Goal: Task Accomplishment & Management: Use online tool/utility

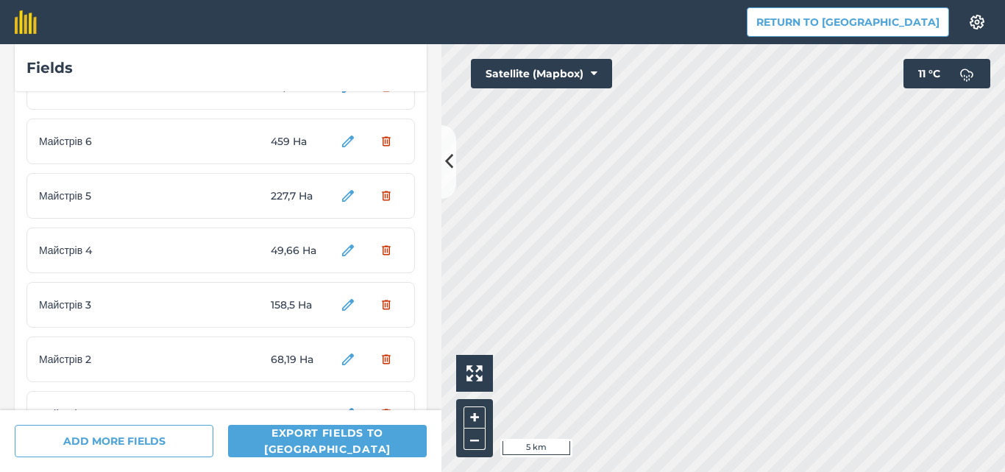
scroll to position [1044, 0]
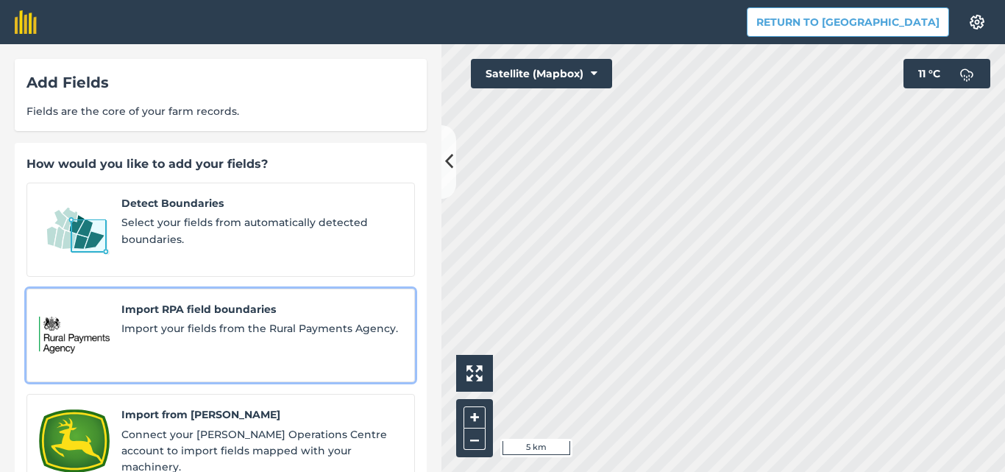
click at [129, 320] on span "Import your fields from the Rural Payments Agency." at bounding box center [261, 328] width 281 height 16
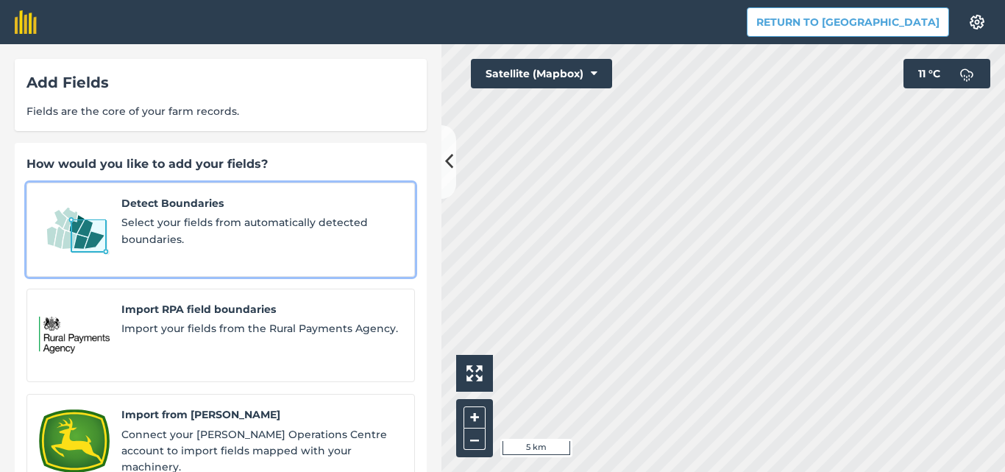
click at [146, 209] on span "Detect Boundaries" at bounding box center [261, 203] width 281 height 16
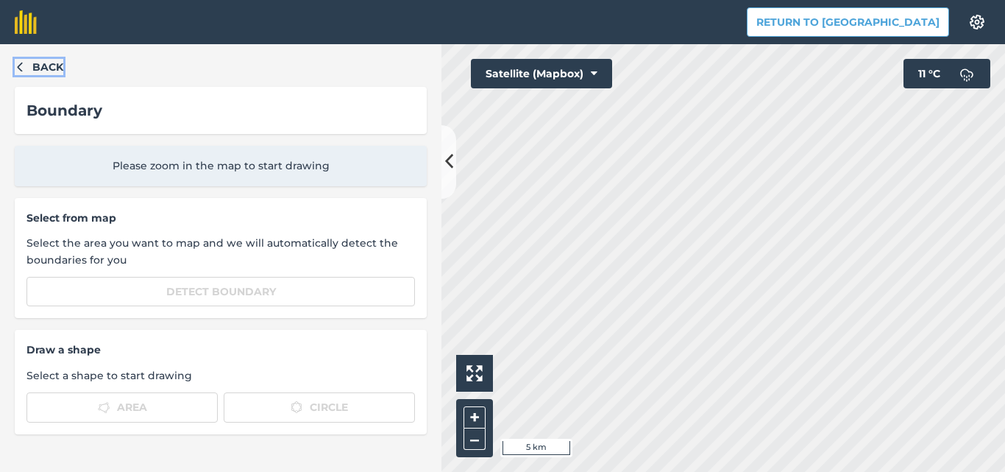
click at [21, 71] on button "Back" at bounding box center [39, 67] width 49 height 16
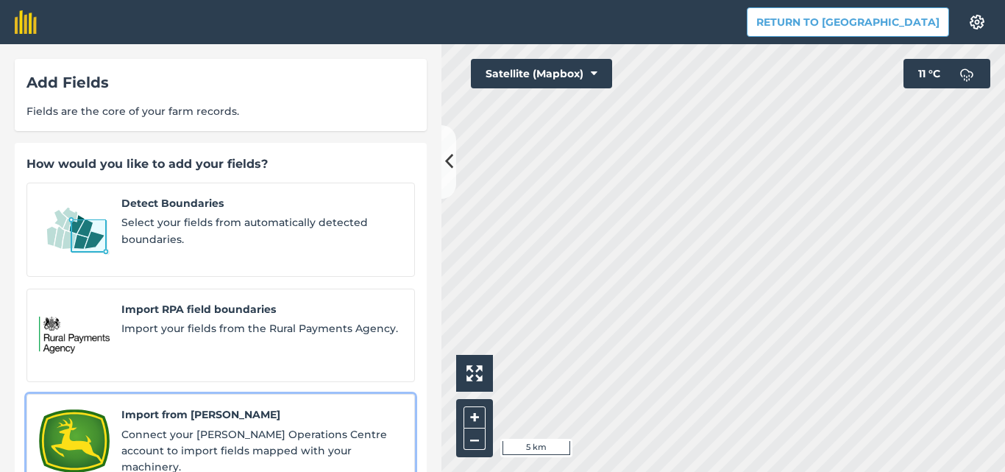
click at [201, 426] on span "Connect your [PERSON_NAME] Operations Centre account to import fields mapped wi…" at bounding box center [261, 450] width 281 height 49
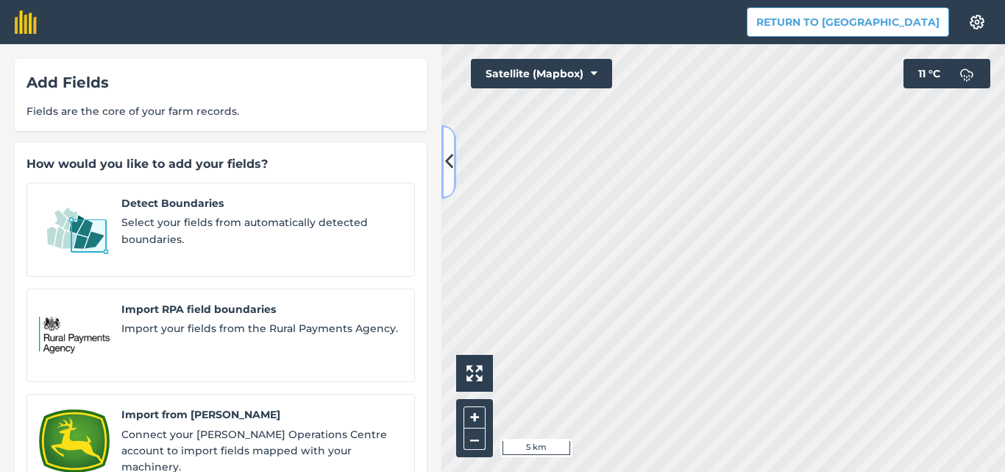
click at [452, 156] on icon at bounding box center [449, 162] width 8 height 26
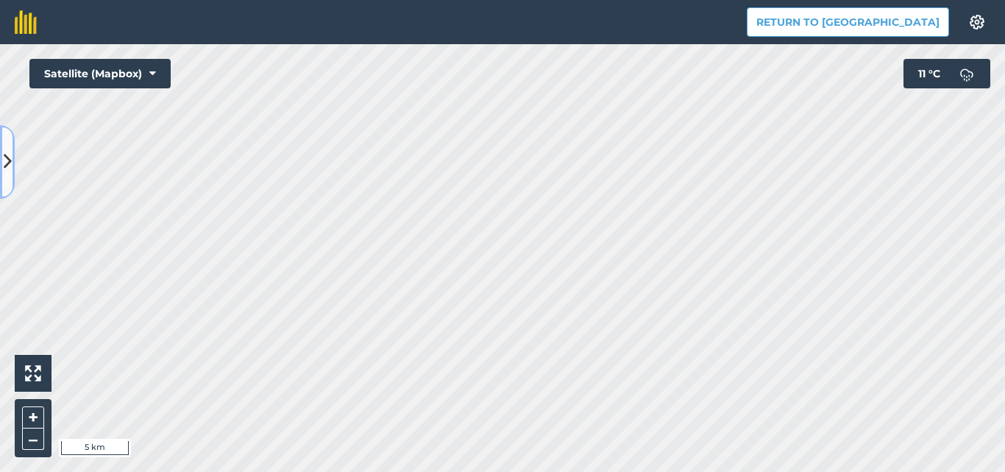
click at [7, 156] on icon at bounding box center [8, 162] width 8 height 26
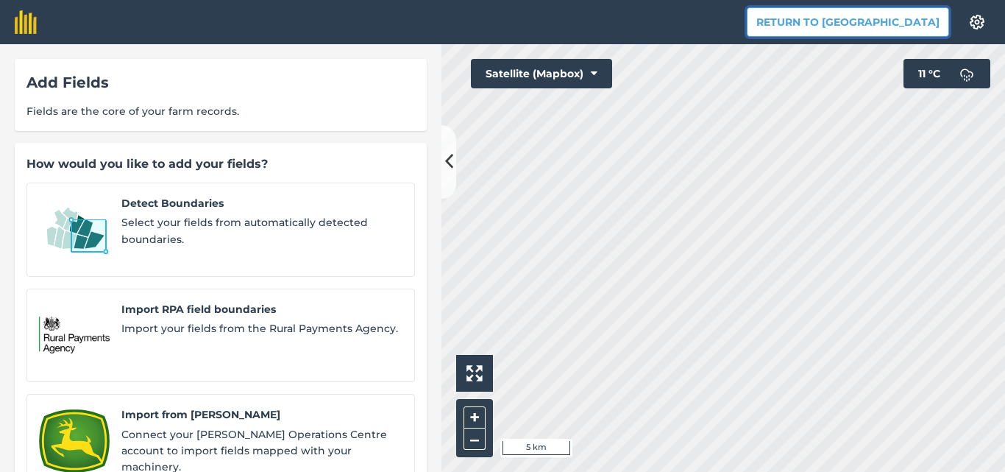
click at [912, 30] on button "Return to [GEOGRAPHIC_DATA]" at bounding box center [848, 21] width 202 height 29
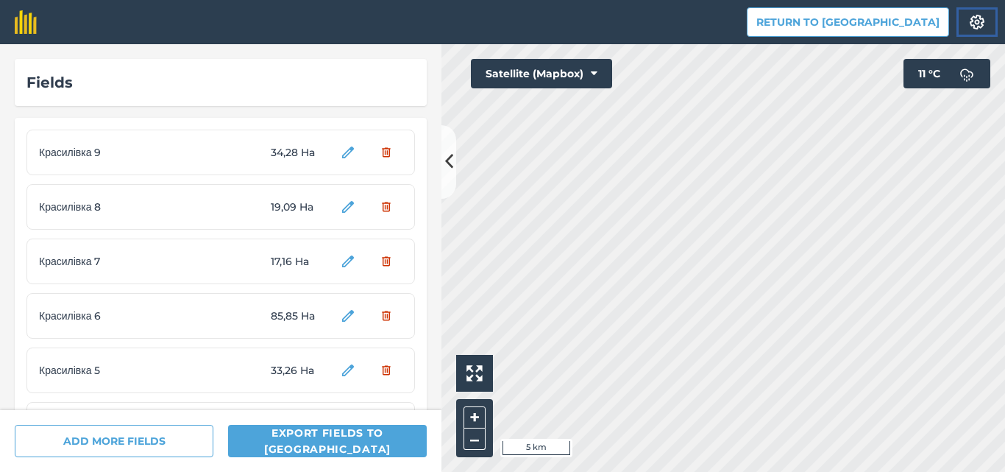
click at [977, 17] on img at bounding box center [977, 22] width 18 height 15
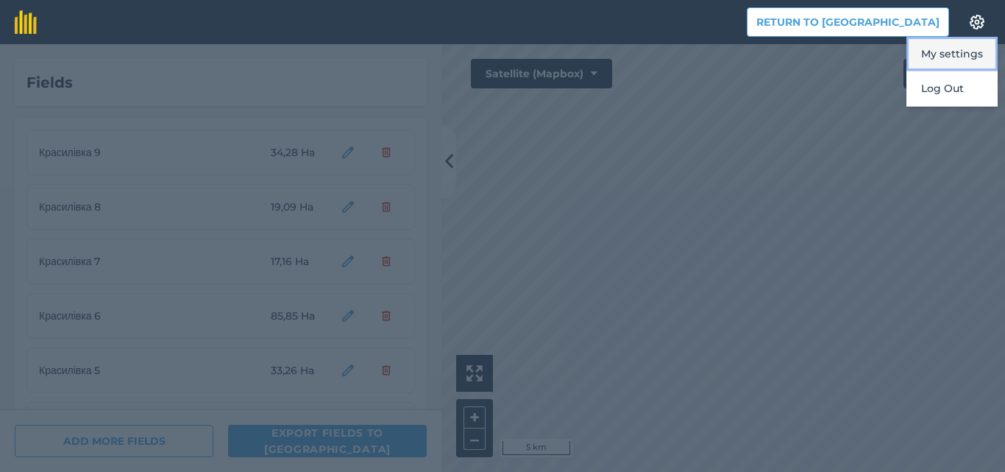
click at [957, 52] on button "My settings" at bounding box center [951, 54] width 91 height 35
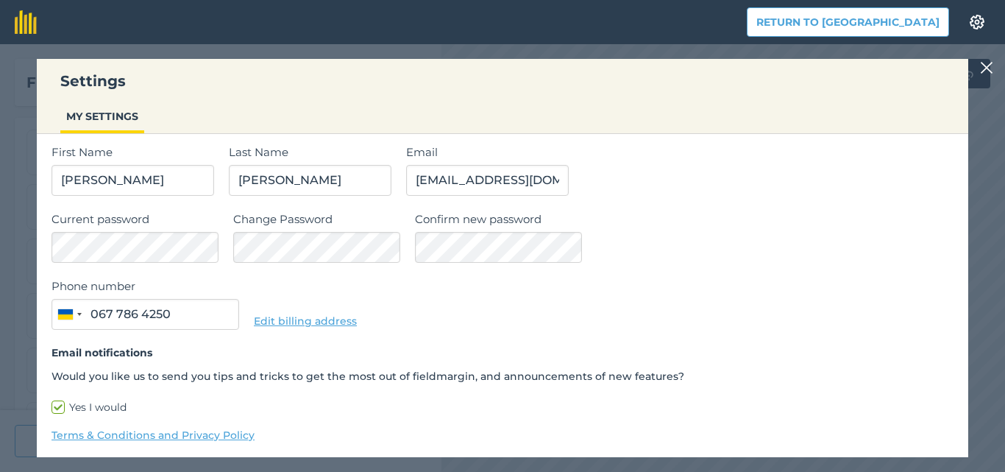
scroll to position [60, 0]
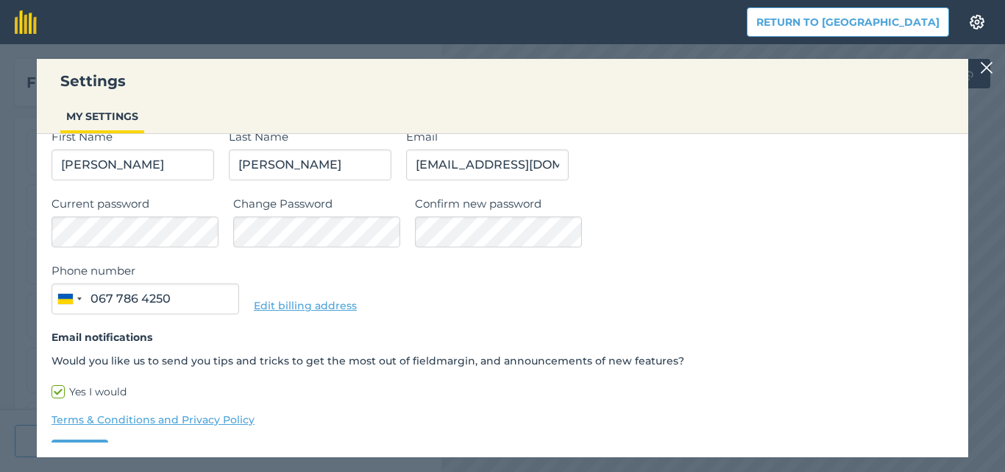
click at [987, 67] on img at bounding box center [986, 68] width 13 height 18
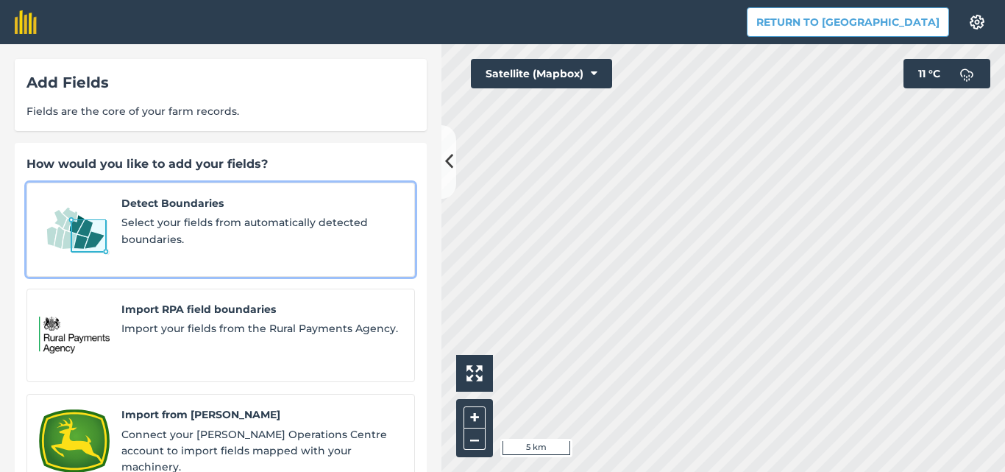
click at [216, 231] on span "Select your fields from automatically detected boundaries." at bounding box center [261, 230] width 281 height 33
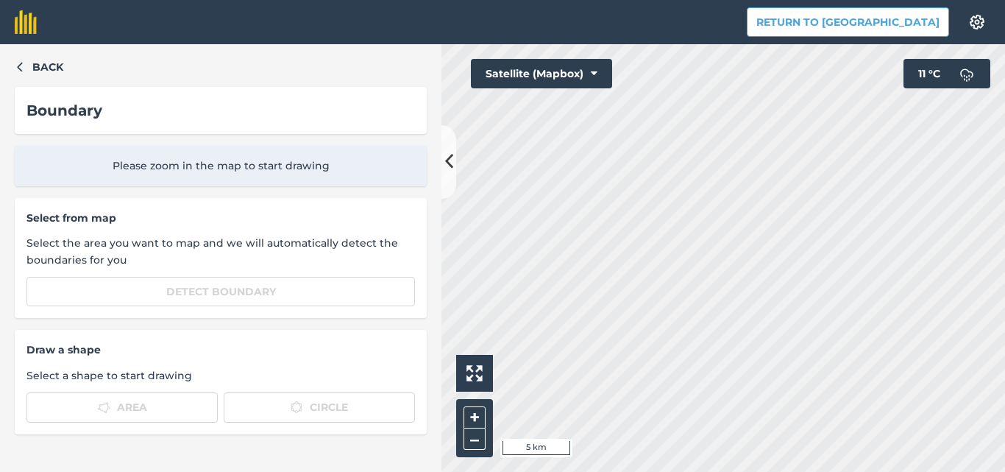
click at [182, 170] on span "Please zoom in the map to start drawing" at bounding box center [220, 165] width 388 height 16
click at [247, 162] on span "Please zoom in the map to start drawing" at bounding box center [220, 165] width 388 height 16
click at [219, 113] on div "Boundary" at bounding box center [220, 111] width 388 height 24
click at [82, 92] on div "Boundary" at bounding box center [221, 110] width 412 height 47
click at [24, 104] on div "Boundary" at bounding box center [221, 110] width 412 height 47
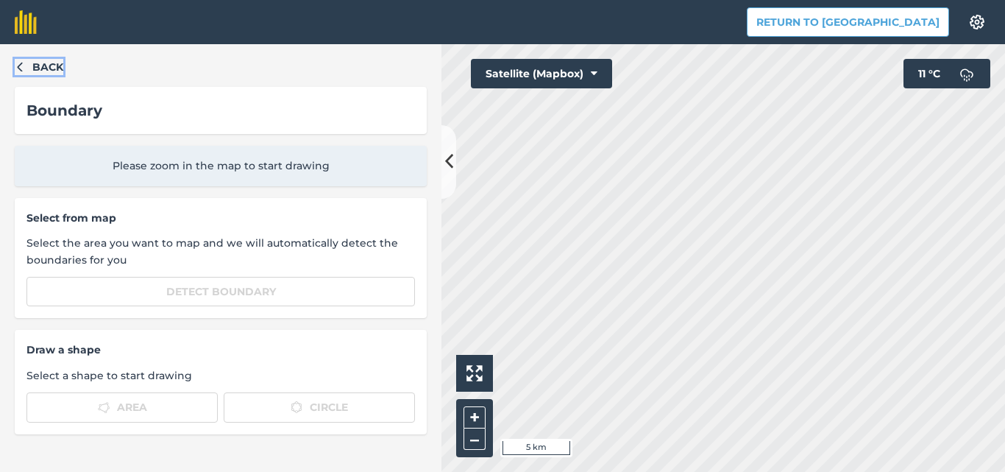
click at [15, 65] on icon "button" at bounding box center [20, 66] width 10 height 10
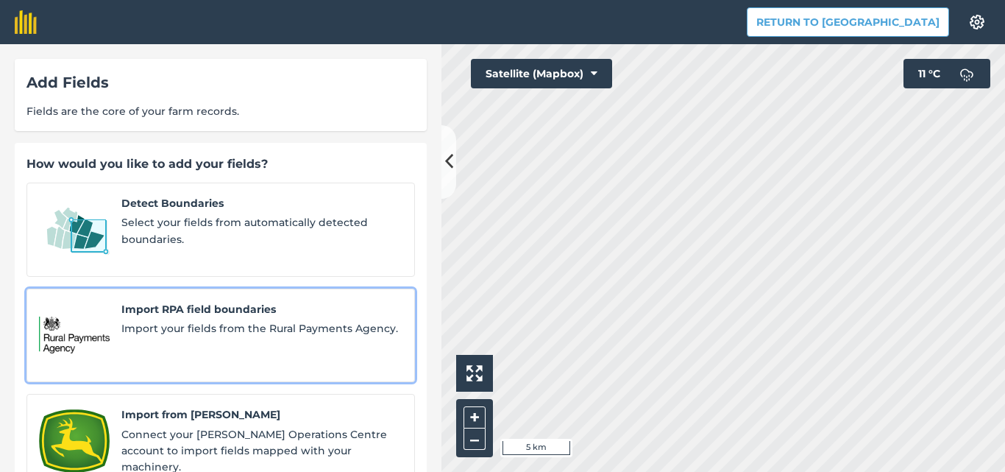
click at [207, 320] on span "Import your fields from the Rural Payments Agency." at bounding box center [261, 328] width 281 height 16
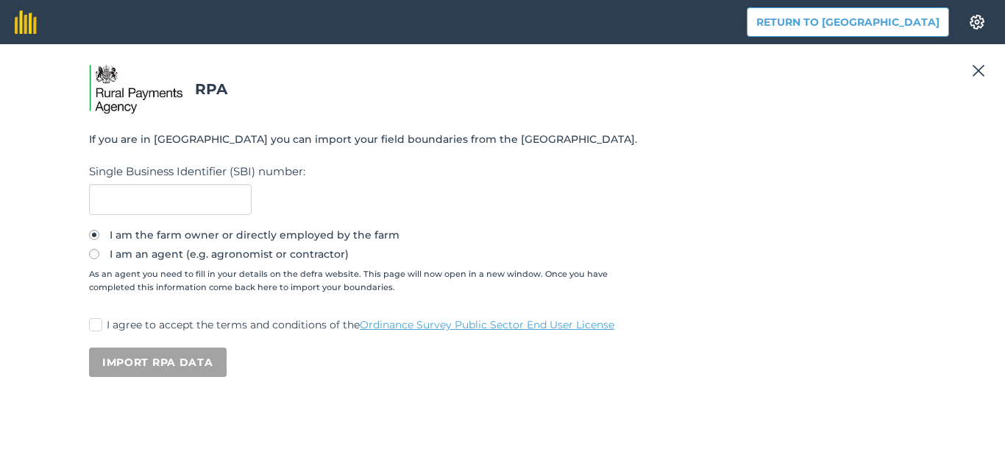
click at [142, 252] on label "I am an agent (e.g. agronomist or contractor)" at bounding box center [502, 254] width 827 height 10
radio input "true"
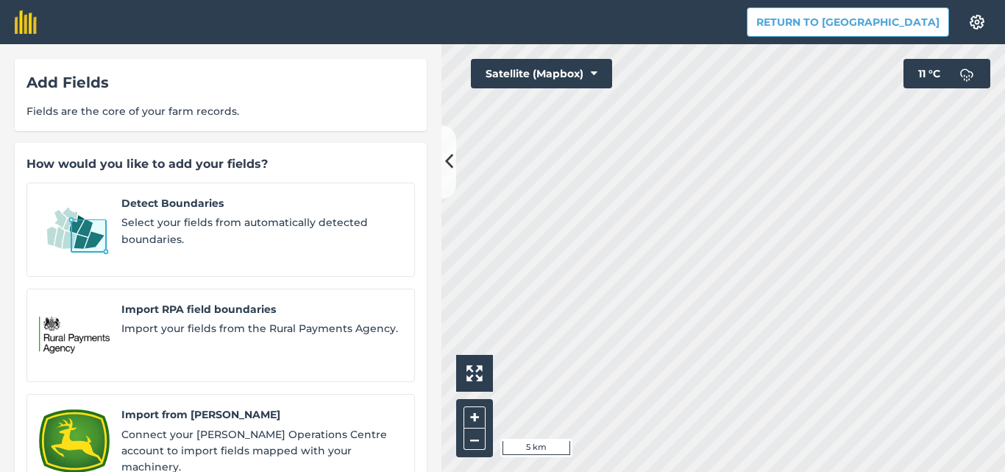
click at [219, 99] on div "Add Fields Fields are the core of your farm records." at bounding box center [221, 95] width 412 height 72
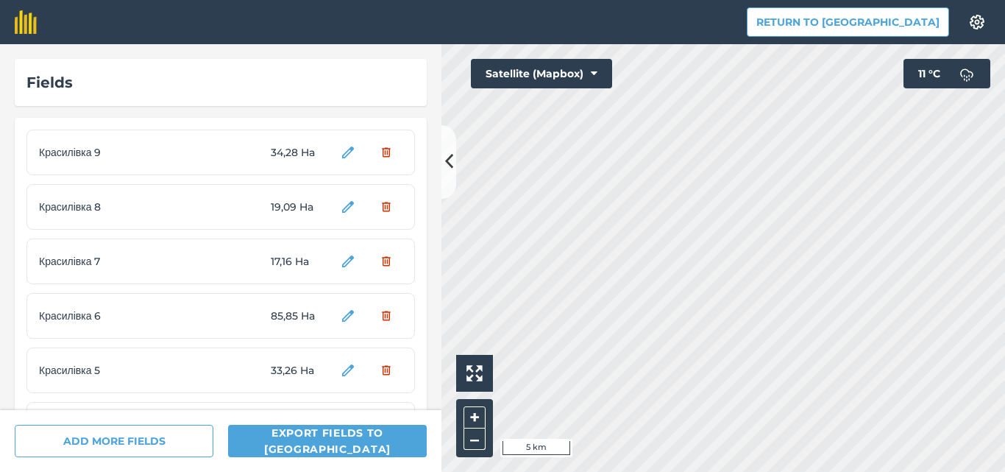
drag, startPoint x: 187, startPoint y: 316, endPoint x: 118, endPoint y: 354, distance: 78.0
click at [118, 354] on div "Красилівка 5 33,26 Ha" at bounding box center [220, 370] width 388 height 46
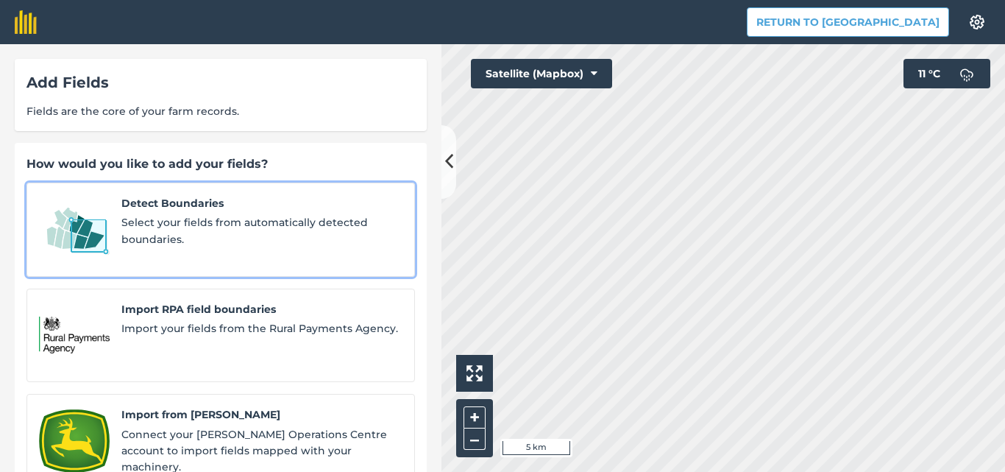
click at [199, 241] on span "Select your fields from automatically detected boundaries." at bounding box center [261, 230] width 281 height 33
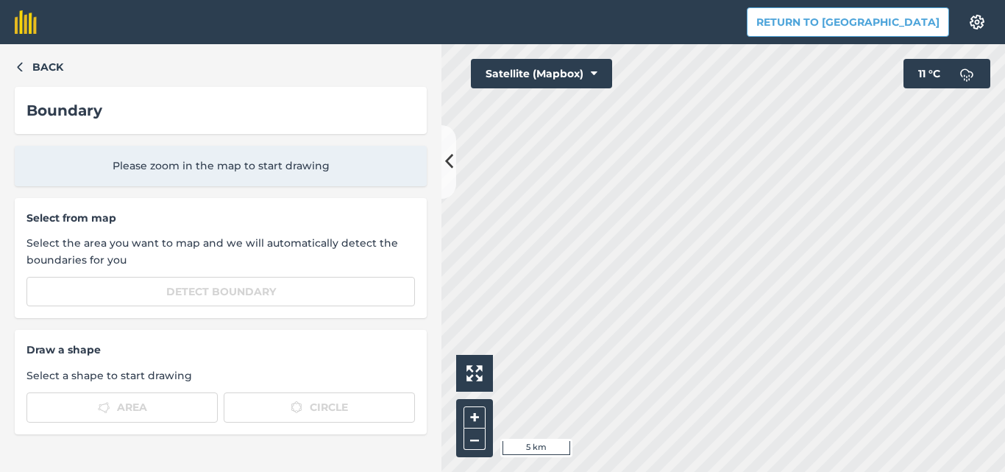
click at [278, 171] on span "Please zoom in the map to start drawing" at bounding box center [220, 165] width 388 height 16
click at [283, 170] on span "Please zoom in the map to start drawing" at bounding box center [220, 165] width 388 height 16
click at [474, 372] on img at bounding box center [474, 373] width 16 height 16
click at [597, 72] on icon at bounding box center [594, 73] width 7 height 15
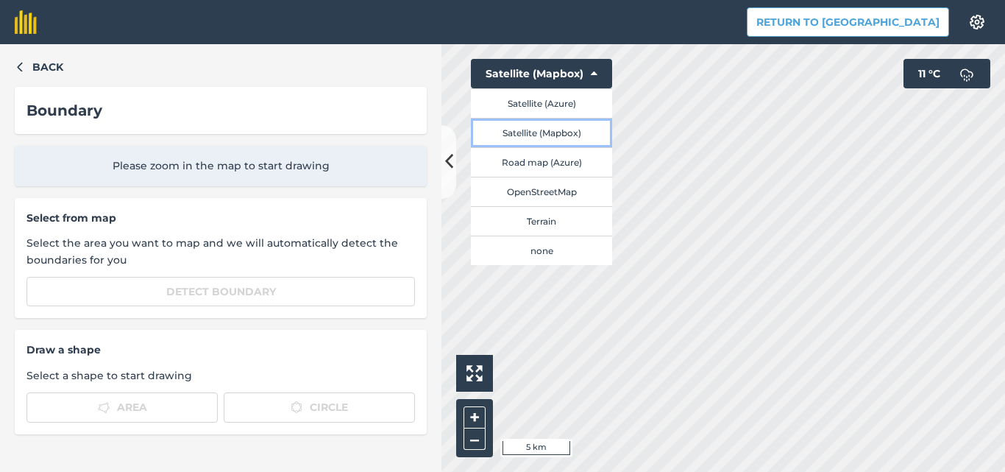
click at [553, 136] on button "Satellite (Mapbox)" at bounding box center [541, 132] width 141 height 29
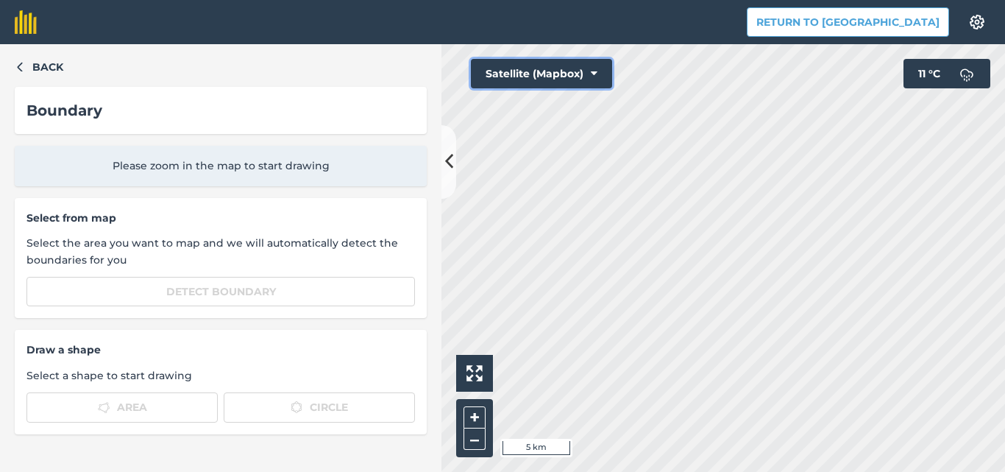
click at [600, 77] on button "Satellite (Mapbox)" at bounding box center [541, 73] width 141 height 29
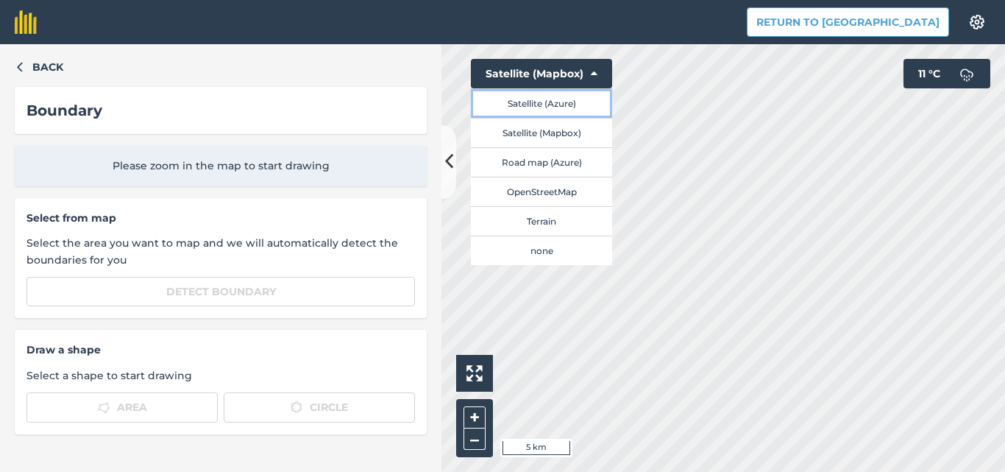
click at [564, 103] on button "Satellite (Azure)" at bounding box center [541, 102] width 141 height 29
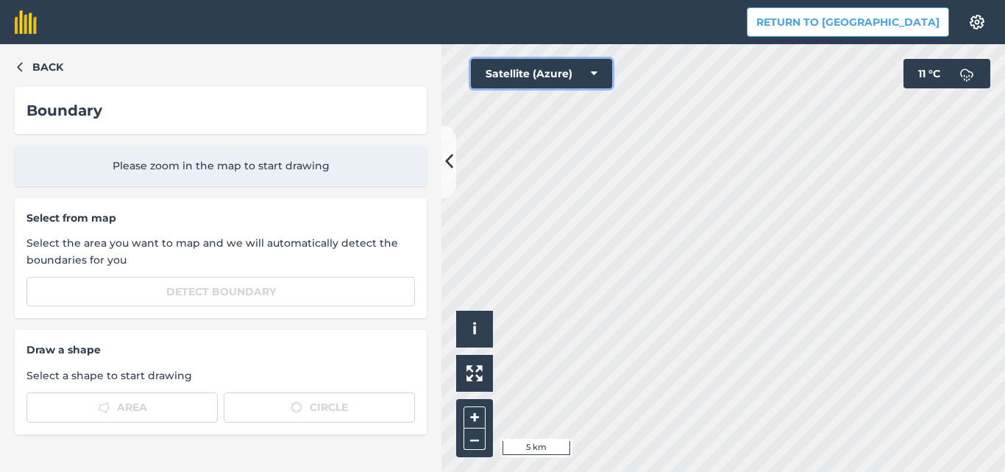
click at [593, 73] on icon at bounding box center [594, 73] width 7 height 15
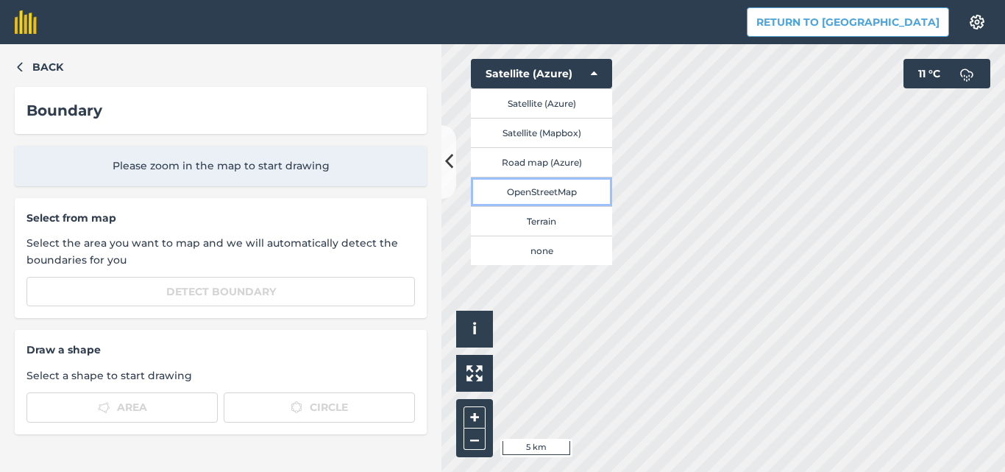
click at [558, 197] on button "OpenStreetMap" at bounding box center [541, 191] width 141 height 29
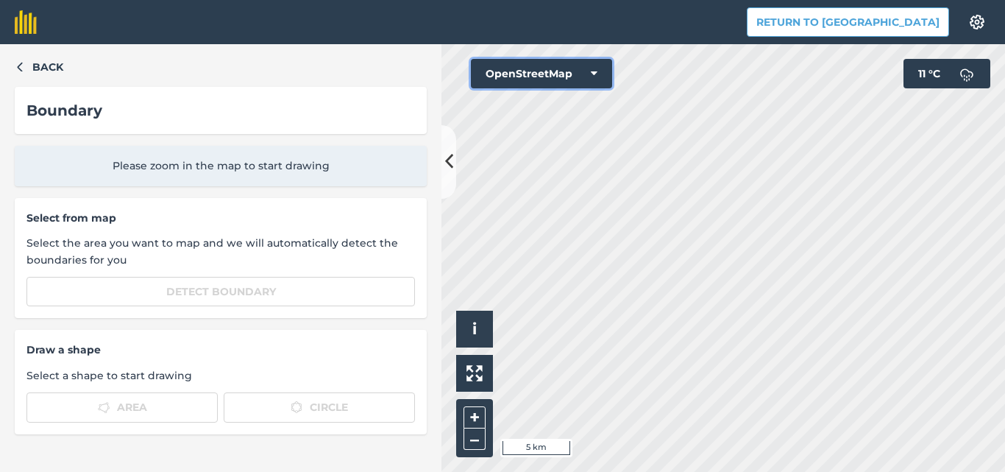
click at [603, 73] on button "OpenStreetMap" at bounding box center [541, 73] width 141 height 29
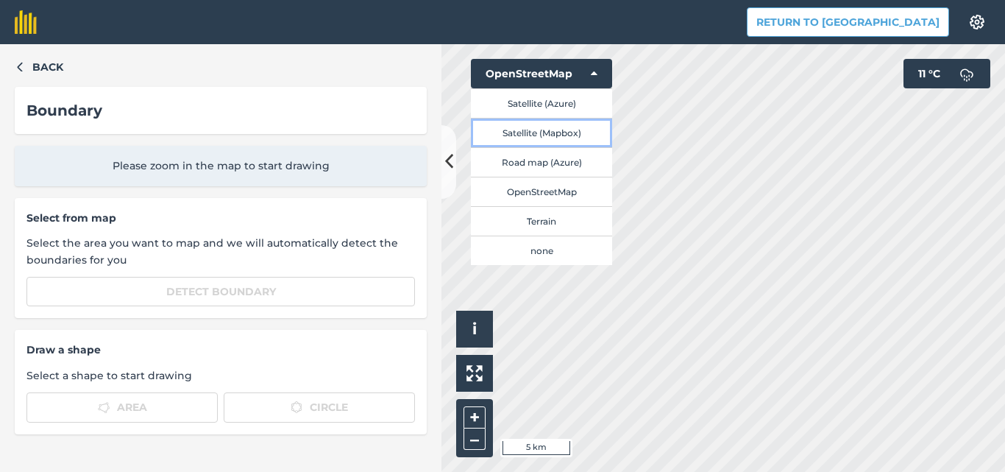
click at [558, 128] on button "Satellite (Mapbox)" at bounding box center [541, 132] width 141 height 29
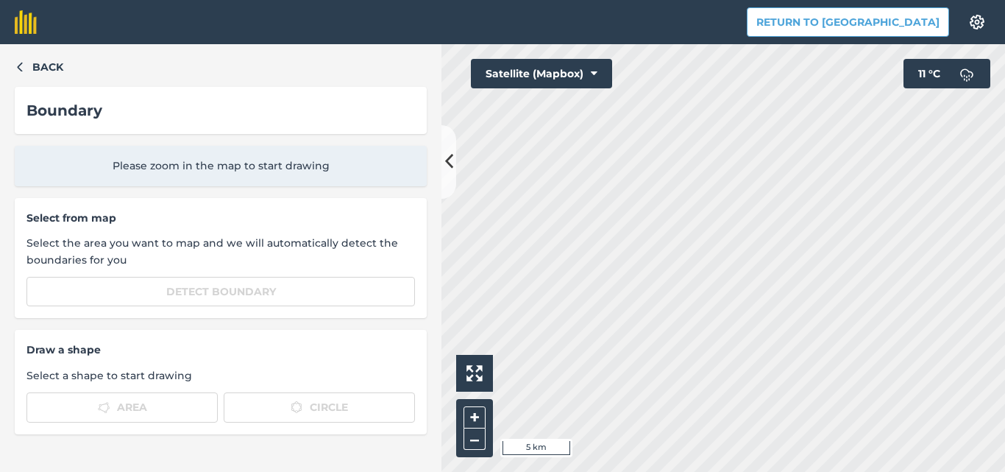
click at [113, 149] on div "Please zoom in the map to start drawing" at bounding box center [221, 166] width 412 height 40
click at [55, 118] on div "Boundary" at bounding box center [220, 111] width 388 height 24
click at [31, 234] on div "Select from map Select the area you want to map and we will automatically detec…" at bounding box center [221, 258] width 412 height 121
drag, startPoint x: 71, startPoint y: 301, endPoint x: 4, endPoint y: 307, distance: 66.5
click at [2, 143] on div "Back Boundary Please zoom in the map to start drawing Select from map Select th…" at bounding box center [220, 257] width 441 height 427
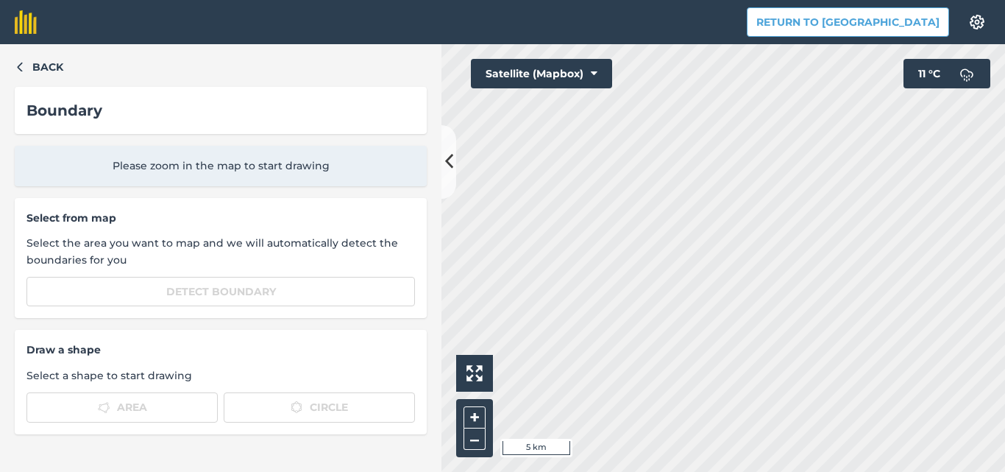
click at [330, 170] on span "Please zoom in the map to start drawing" at bounding box center [220, 165] width 388 height 16
click at [480, 415] on button "+" at bounding box center [475, 417] width 22 height 22
click at [475, 422] on button "+" at bounding box center [475, 417] width 22 height 22
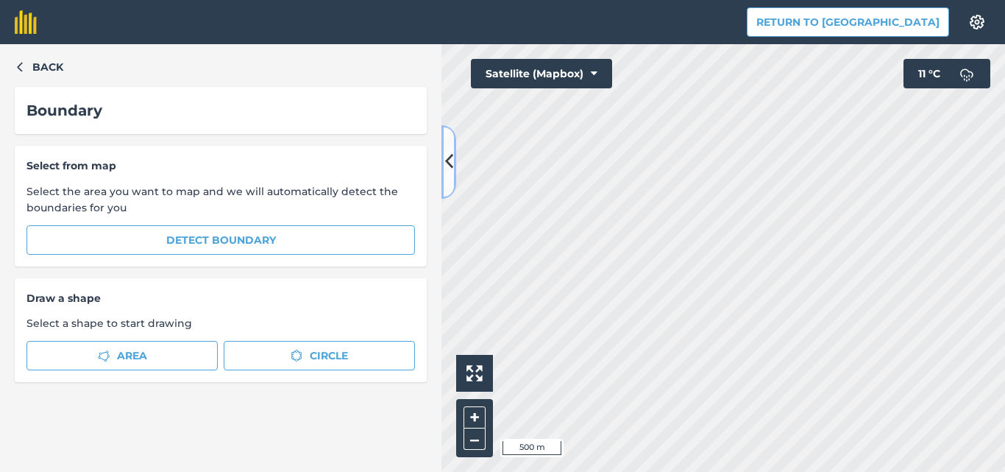
drag, startPoint x: 447, startPoint y: 163, endPoint x: 441, endPoint y: 177, distance: 15.8
click at [441, 177] on button at bounding box center [448, 162] width 15 height 74
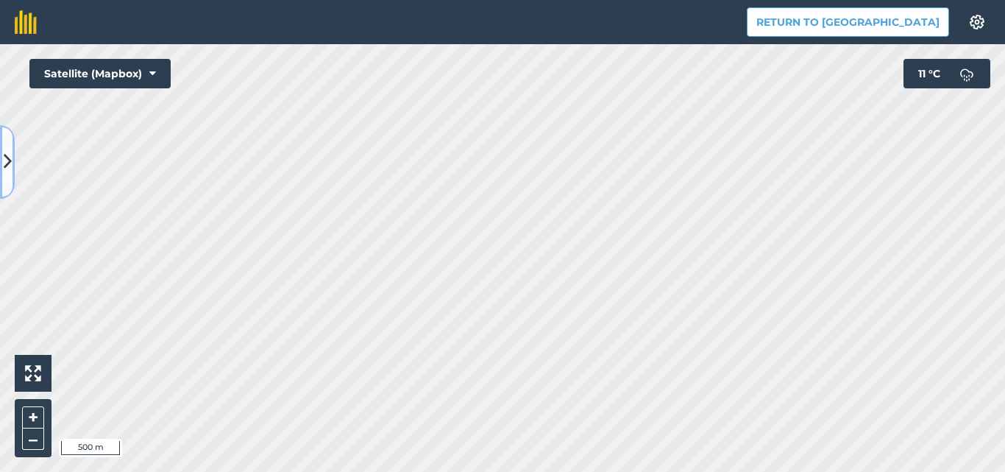
click at [1, 155] on button at bounding box center [7, 162] width 15 height 74
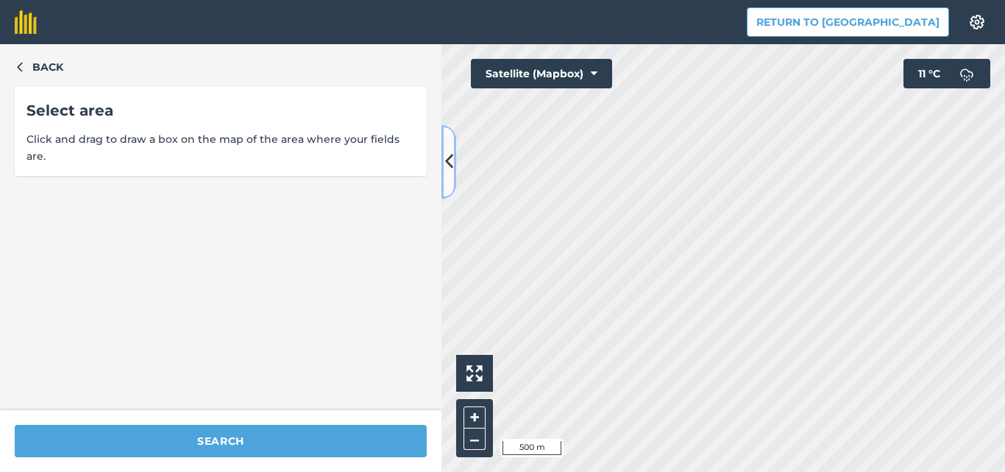
click at [453, 158] on button at bounding box center [448, 162] width 15 height 74
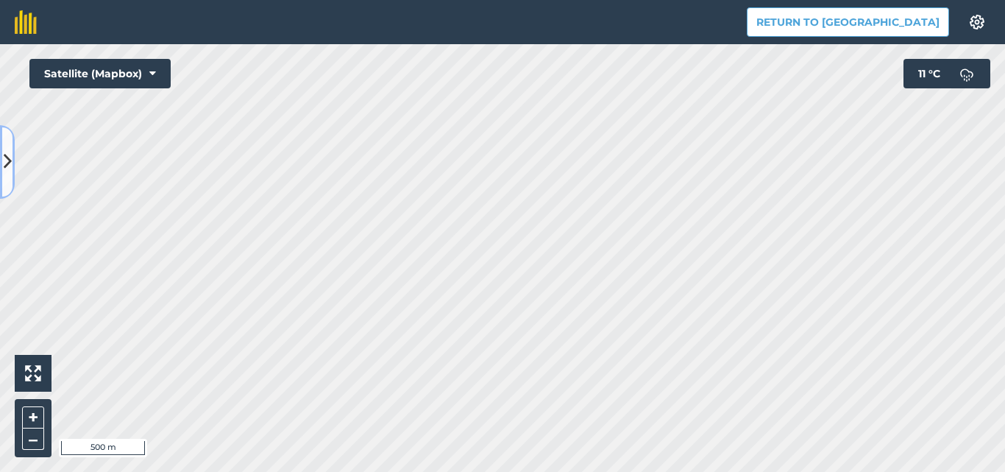
click at [4, 171] on icon at bounding box center [8, 162] width 8 height 26
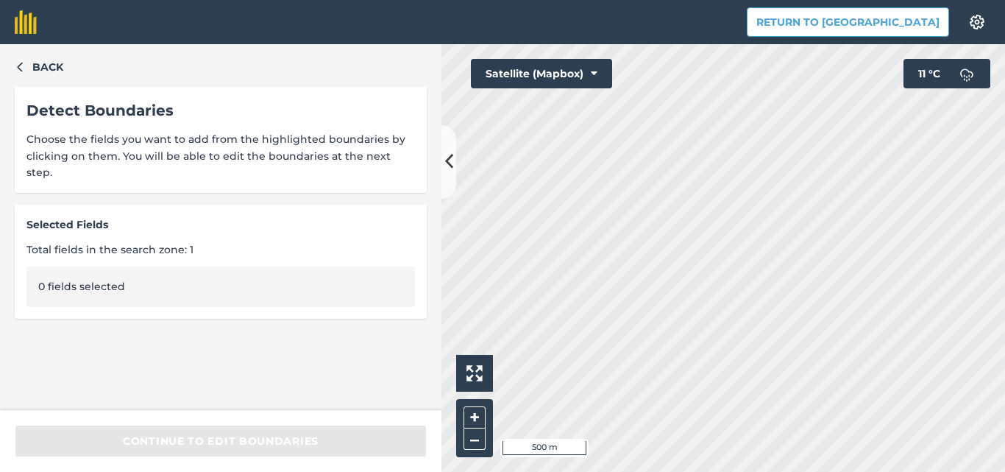
click at [91, 273] on div "0 fields selected" at bounding box center [220, 286] width 388 height 40
click at [455, 158] on button at bounding box center [448, 162] width 15 height 74
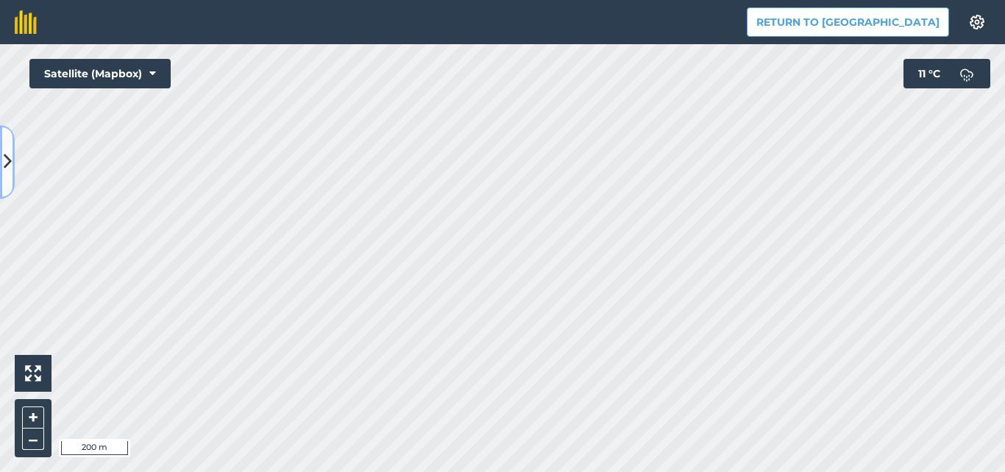
click at [10, 166] on icon at bounding box center [8, 162] width 8 height 26
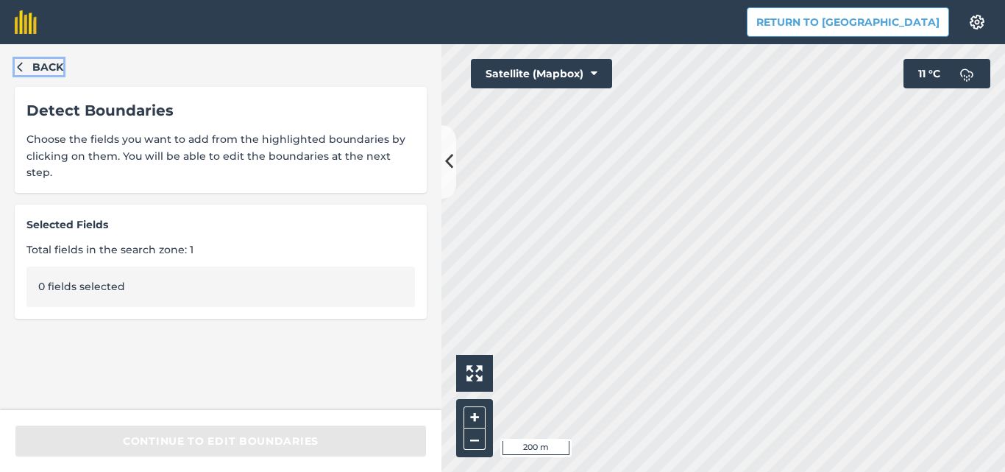
click at [21, 64] on icon "button" at bounding box center [19, 68] width 5 height 10
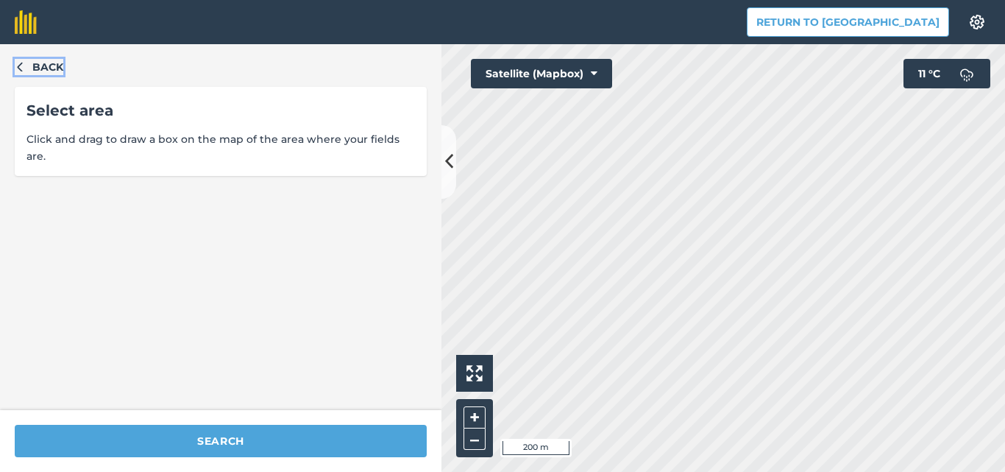
click at [21, 64] on icon "button" at bounding box center [19, 68] width 5 height 10
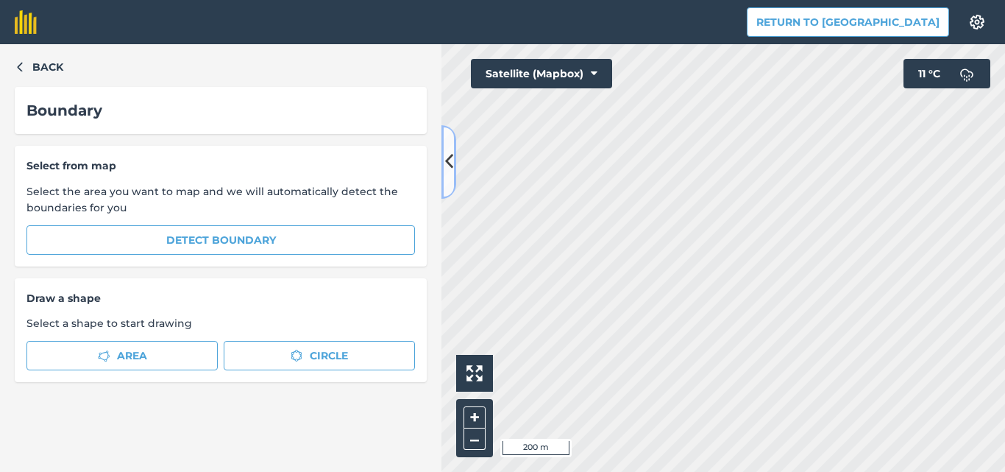
click at [446, 159] on icon at bounding box center [449, 162] width 8 height 26
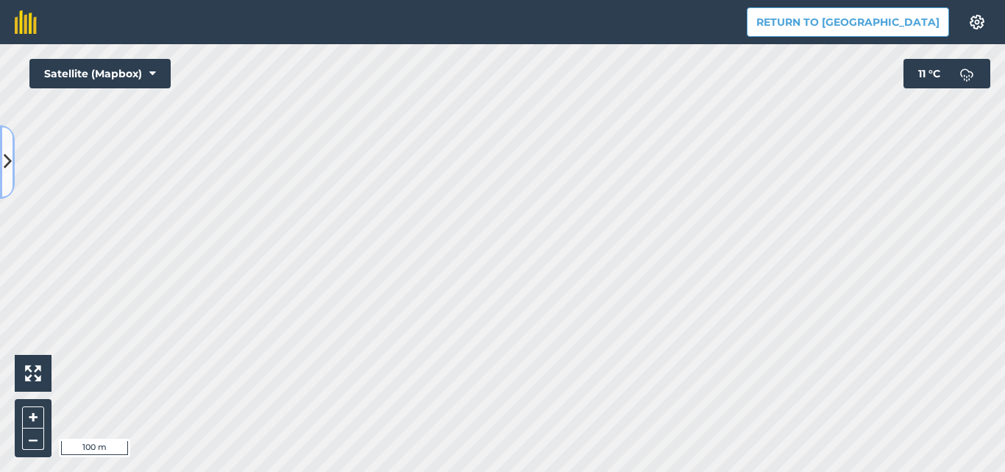
click at [10, 152] on icon at bounding box center [8, 162] width 8 height 26
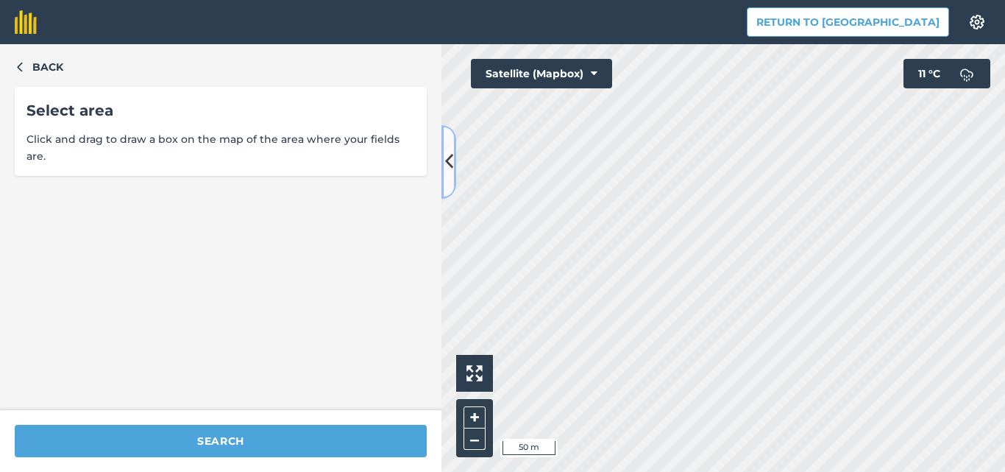
click at [451, 157] on icon at bounding box center [449, 162] width 8 height 26
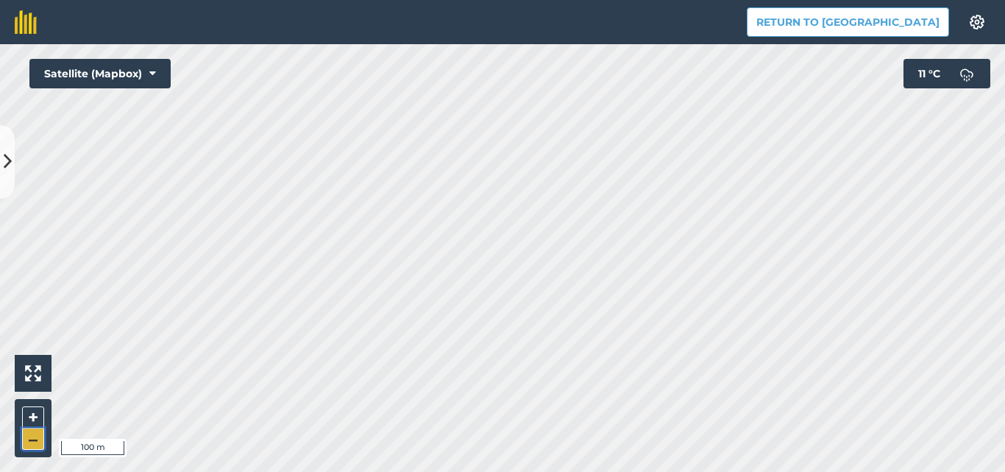
click at [38, 442] on button "–" at bounding box center [33, 438] width 22 height 21
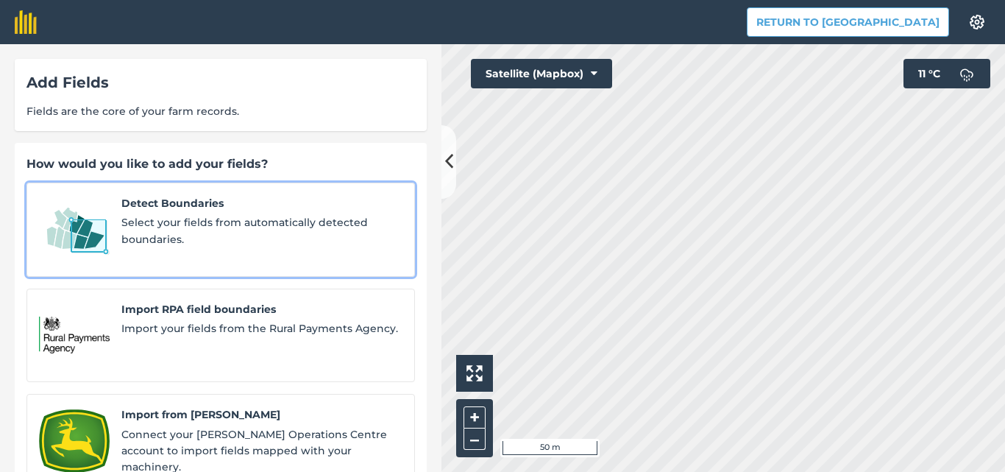
click at [310, 223] on span "Select your fields from automatically detected boundaries." at bounding box center [261, 230] width 281 height 33
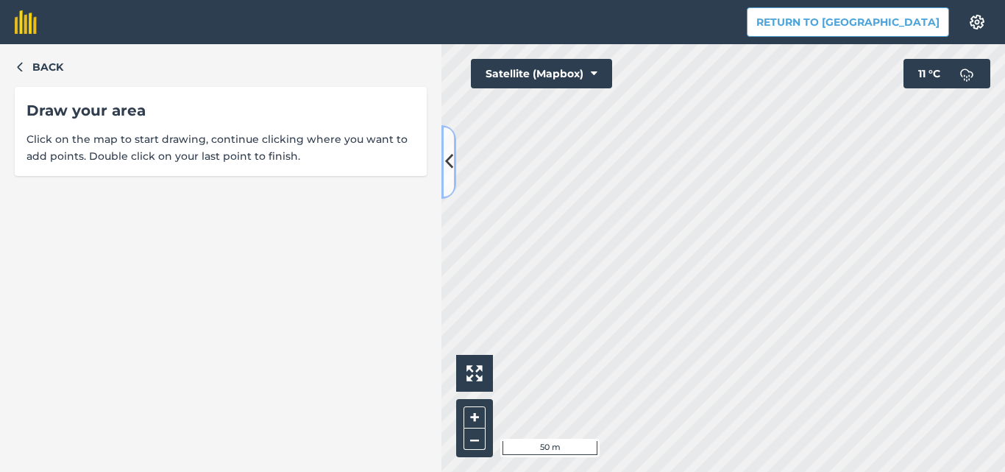
click at [449, 157] on icon at bounding box center [449, 162] width 8 height 26
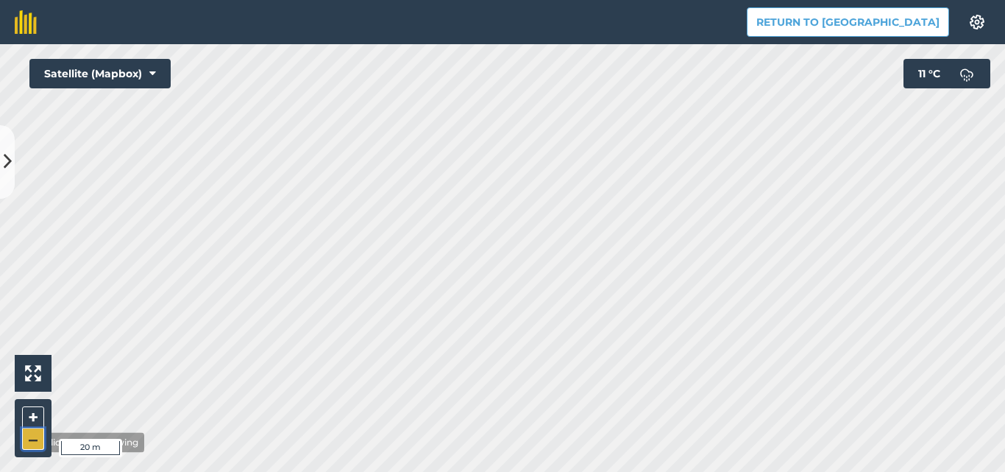
click at [27, 442] on button "–" at bounding box center [33, 438] width 22 height 21
click at [27, 441] on button "–" at bounding box center [33, 438] width 22 height 21
click at [2, 159] on button at bounding box center [7, 162] width 15 height 74
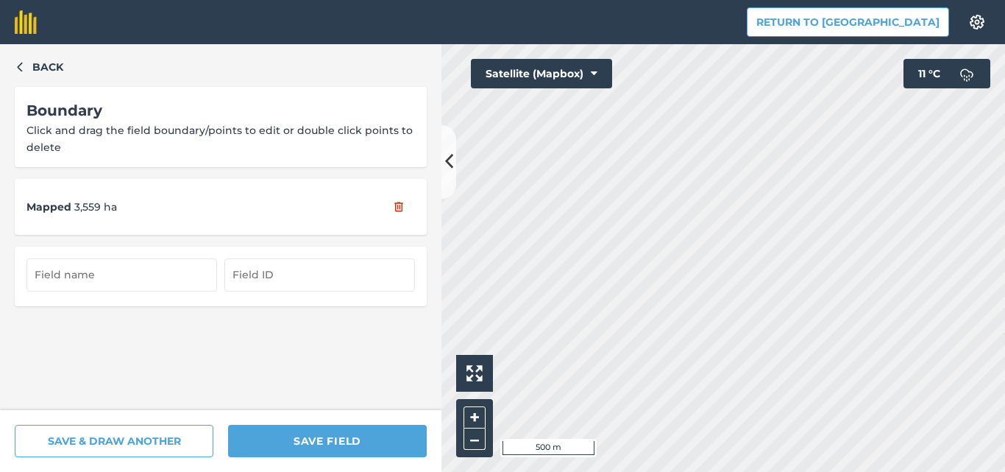
click at [352, 213] on div "Mapped 3,559 ha" at bounding box center [221, 207] width 412 height 56
click at [352, 207] on div "Mapped 3,559 ha" at bounding box center [221, 207] width 412 height 56
click at [394, 202] on icon "button" at bounding box center [398, 206] width 13 height 13
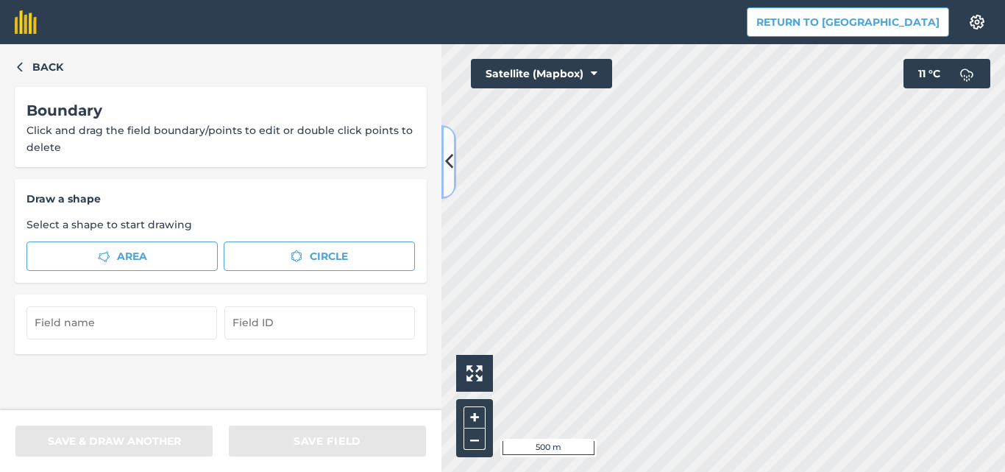
click at [450, 160] on icon at bounding box center [449, 162] width 8 height 26
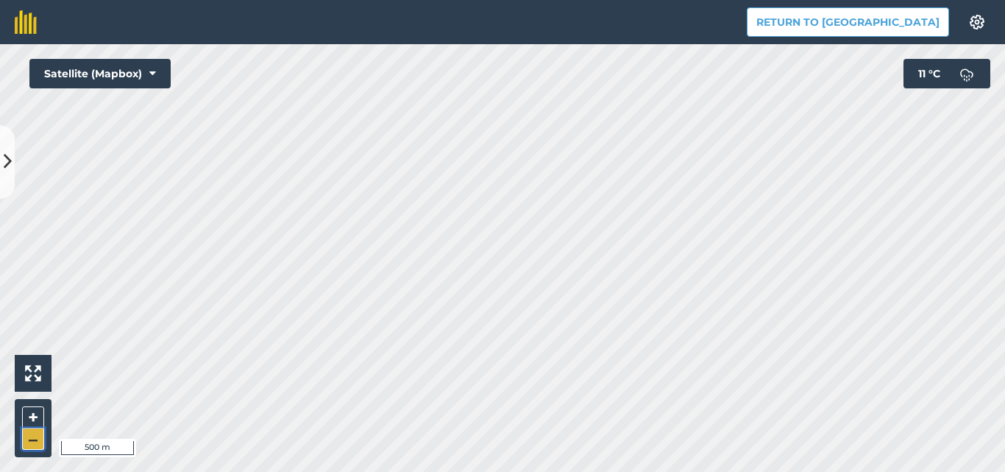
click at [29, 436] on button "–" at bounding box center [33, 438] width 22 height 21
click at [29, 437] on button "–" at bounding box center [33, 438] width 22 height 21
click at [36, 410] on button "+" at bounding box center [33, 417] width 22 height 22
click at [5, 161] on icon at bounding box center [8, 162] width 8 height 26
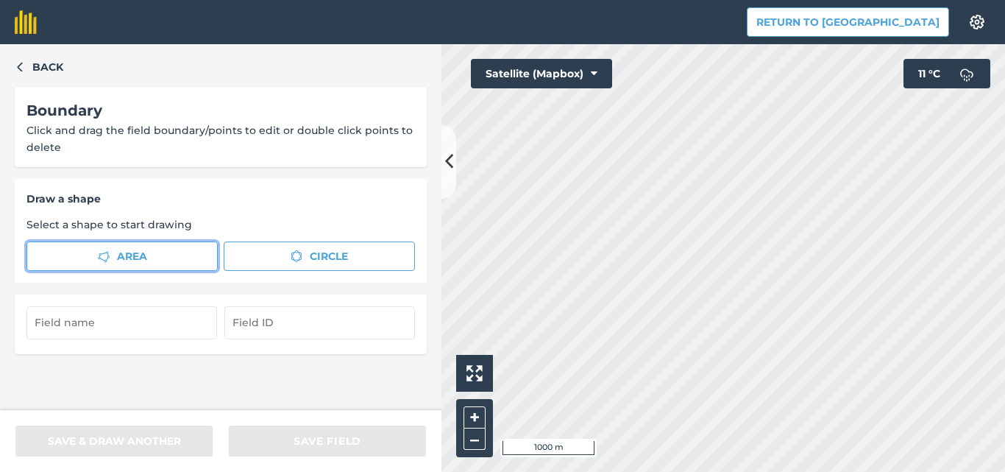
click at [127, 262] on span "Area" at bounding box center [132, 256] width 30 height 16
click at [447, 167] on icon at bounding box center [449, 162] width 8 height 26
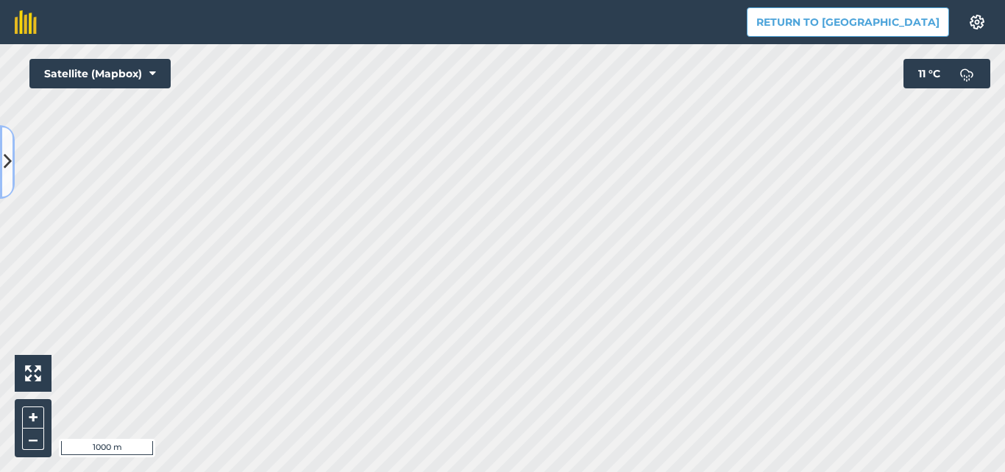
click at [7, 159] on icon at bounding box center [8, 162] width 8 height 26
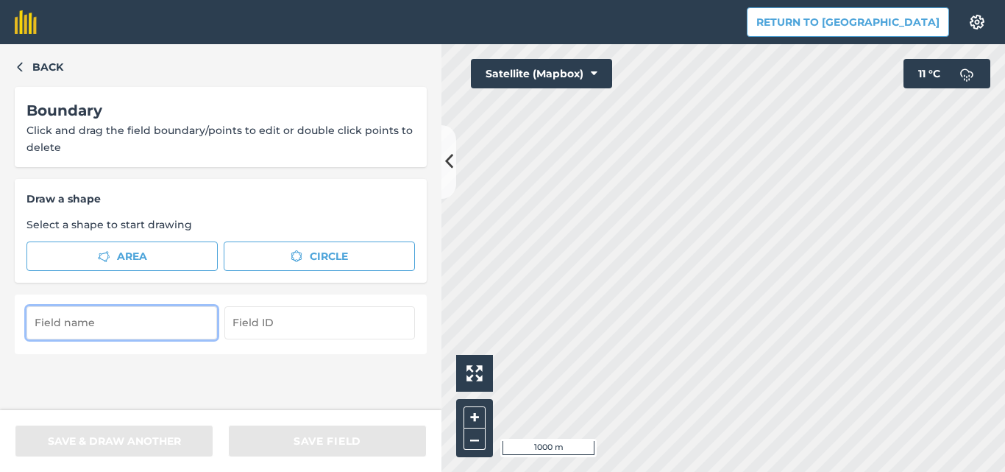
click at [96, 328] on input "text" at bounding box center [121, 322] width 191 height 32
click at [157, 326] on input "Поле №25 Токарів" at bounding box center [121, 322] width 191 height 32
click at [89, 320] on input "Поле №25 Токарів" at bounding box center [121, 322] width 191 height 32
click at [64, 321] on input "Поле №25 Токарів" at bounding box center [121, 322] width 191 height 32
type input "Поле №25 Токарів"
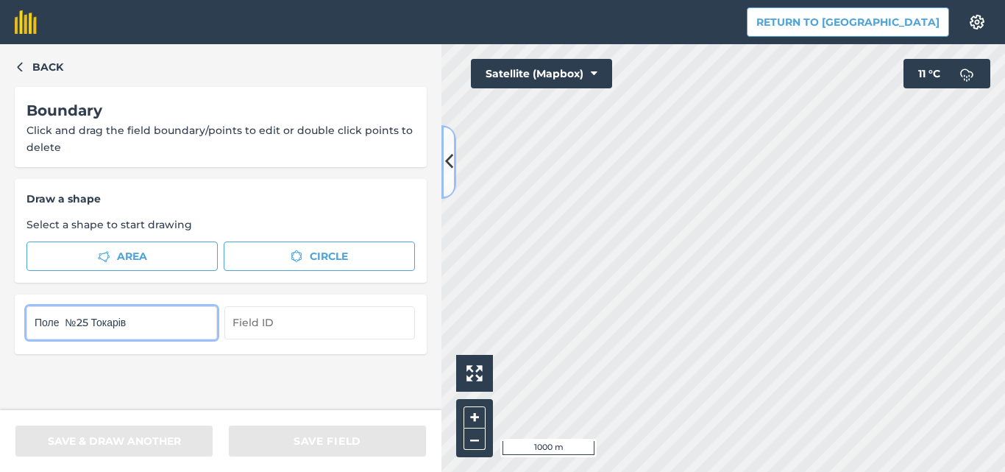
click at [447, 150] on icon at bounding box center [449, 162] width 8 height 26
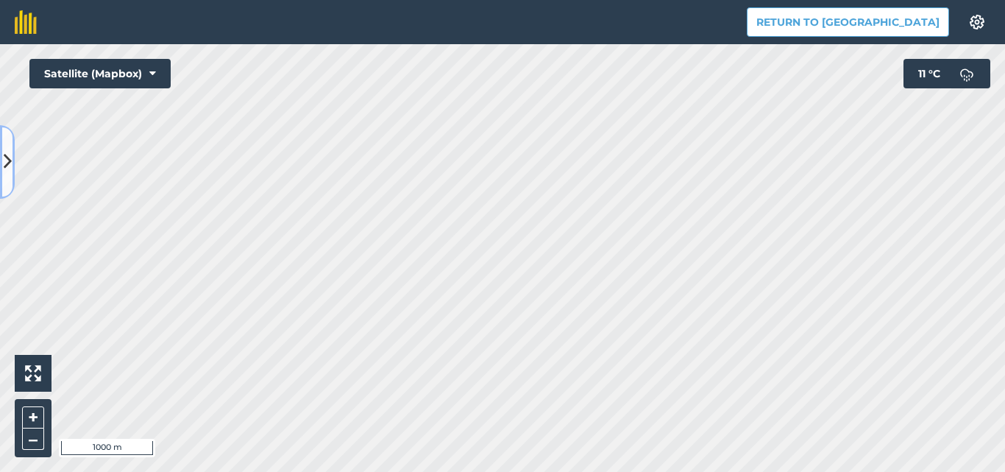
click at [4, 156] on icon at bounding box center [8, 162] width 8 height 26
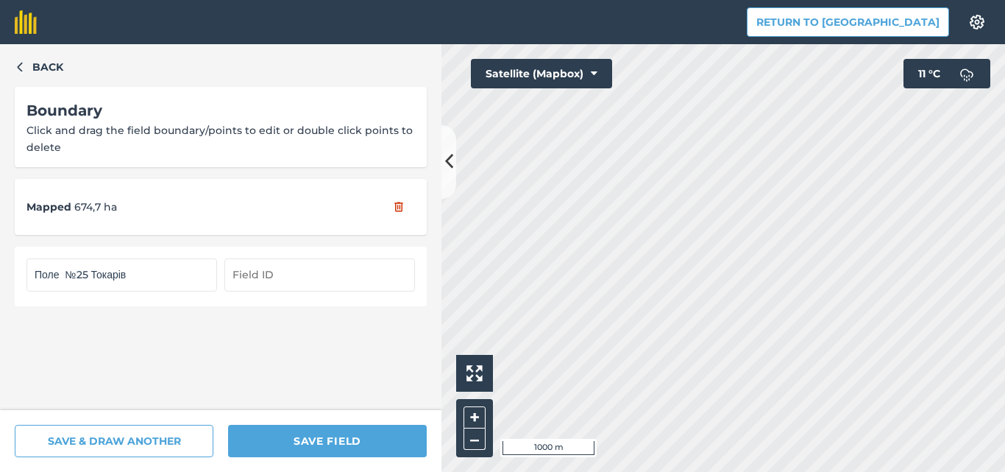
click at [263, 274] on input "text" at bounding box center [319, 274] width 191 height 32
click at [64, 210] on span "Mapped" at bounding box center [48, 207] width 45 height 16
drag, startPoint x: 68, startPoint y: 205, endPoint x: 0, endPoint y: 196, distance: 68.9
click at [0, 196] on div "Back Boundary Click and drag the field boundary/points to edit or double click …" at bounding box center [220, 227] width 441 height 366
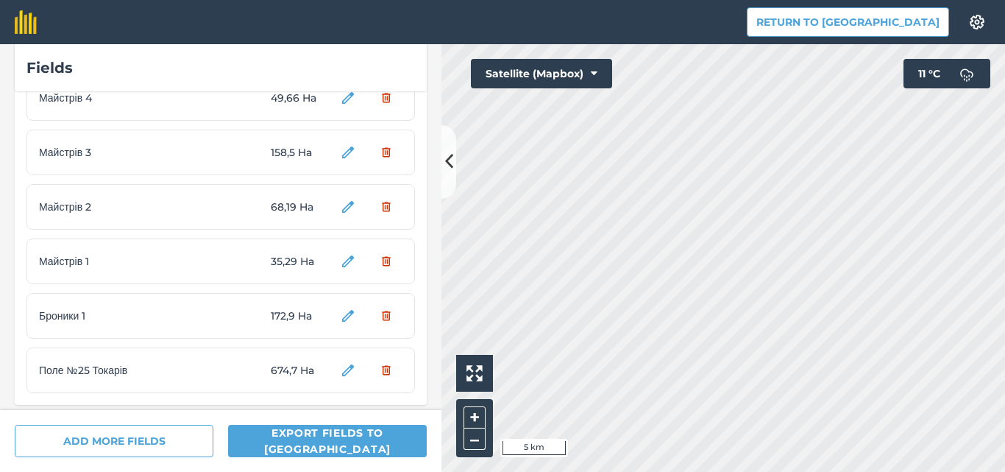
scroll to position [1098, 0]
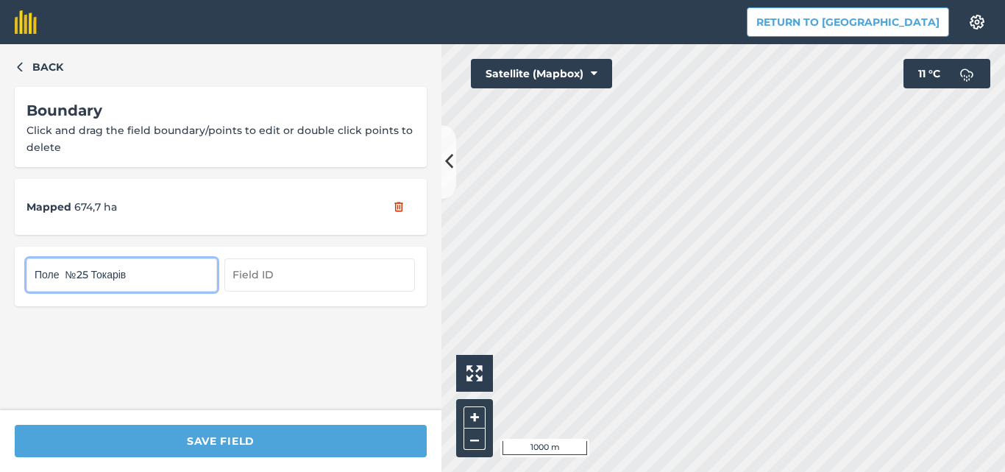
drag, startPoint x: 82, startPoint y: 274, endPoint x: 93, endPoint y: 276, distance: 10.4
click at [93, 276] on input "Поле №25 Токарів" at bounding box center [121, 274] width 191 height 32
drag, startPoint x: 138, startPoint y: 280, endPoint x: 0, endPoint y: 258, distance: 139.3
click at [0, 258] on div "Back Boundary Click and drag the field boundary/points to edit or double click …" at bounding box center [220, 227] width 441 height 366
type input "Токарів 1"
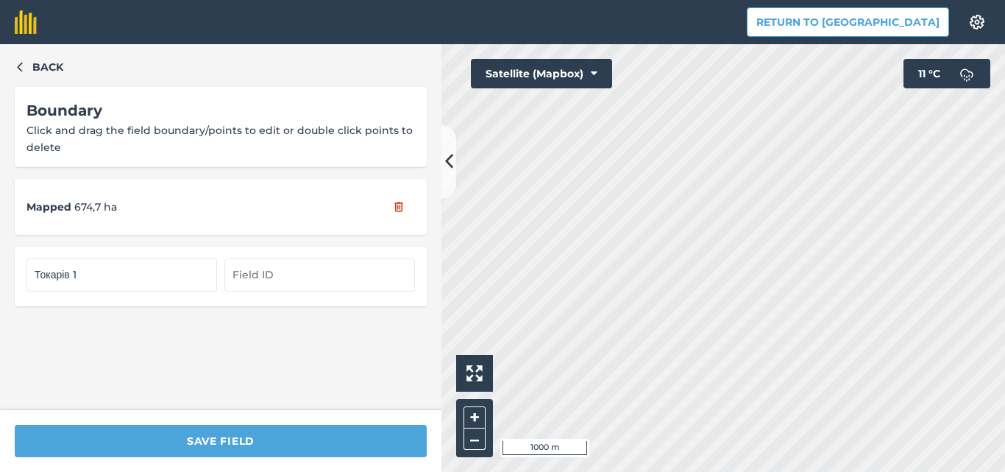
click at [190, 423] on div "SAVE FIELD" at bounding box center [220, 441] width 441 height 62
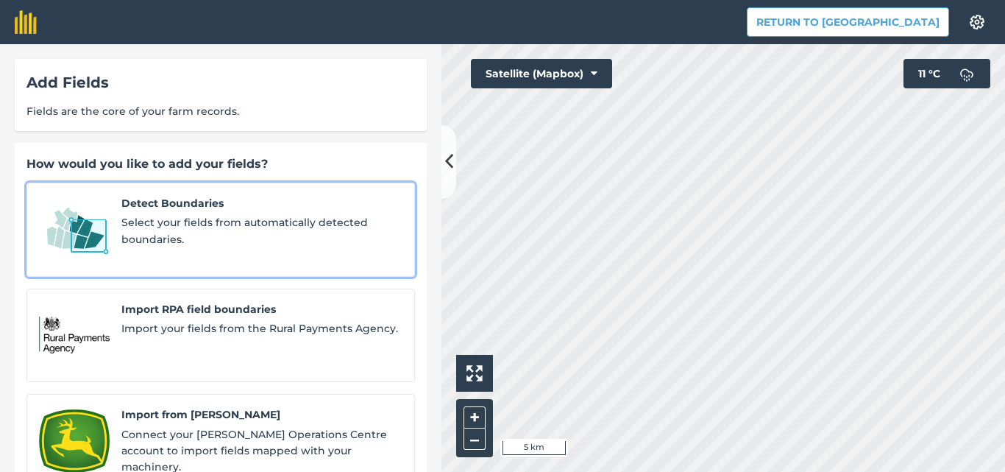
click at [198, 233] on span "Select your fields from automatically detected boundaries." at bounding box center [261, 230] width 281 height 33
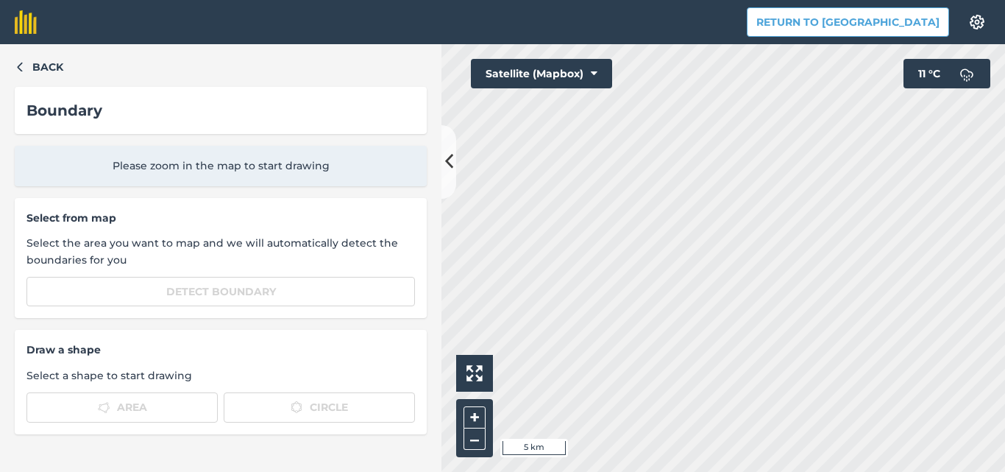
click at [13, 69] on div "Back Boundary Please zoom in the map to start drawing Select from map Select th…" at bounding box center [220, 257] width 441 height 427
click at [24, 66] on icon "button" at bounding box center [20, 66] width 10 height 10
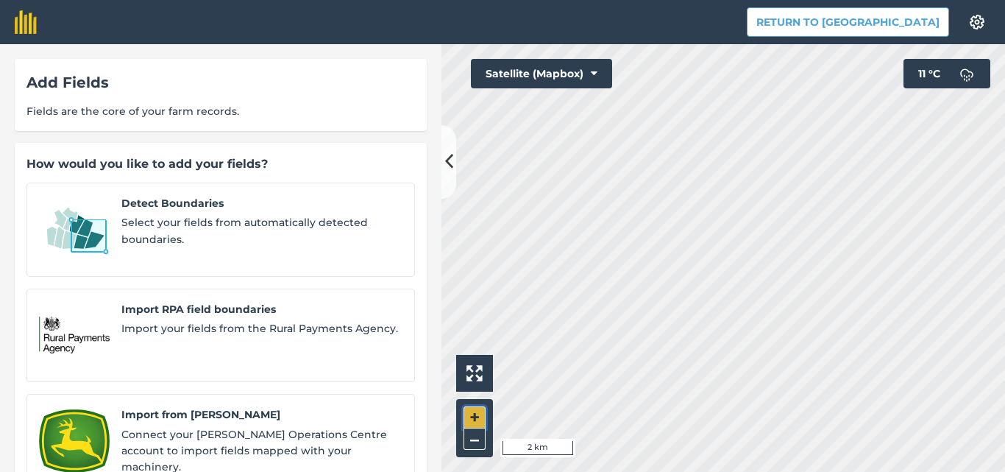
click at [472, 413] on button "+" at bounding box center [475, 417] width 22 height 22
click at [471, 444] on button "–" at bounding box center [475, 438] width 22 height 21
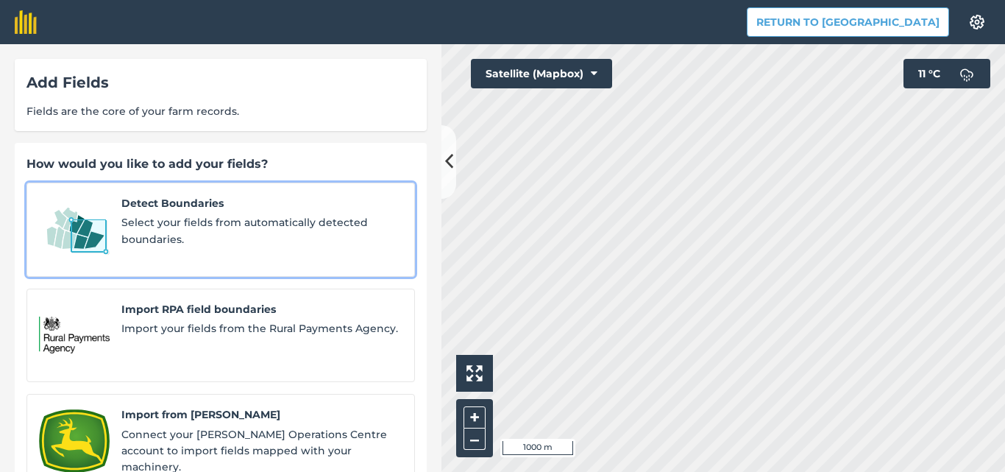
click at [197, 216] on span "Select your fields from automatically detected boundaries." at bounding box center [261, 230] width 281 height 33
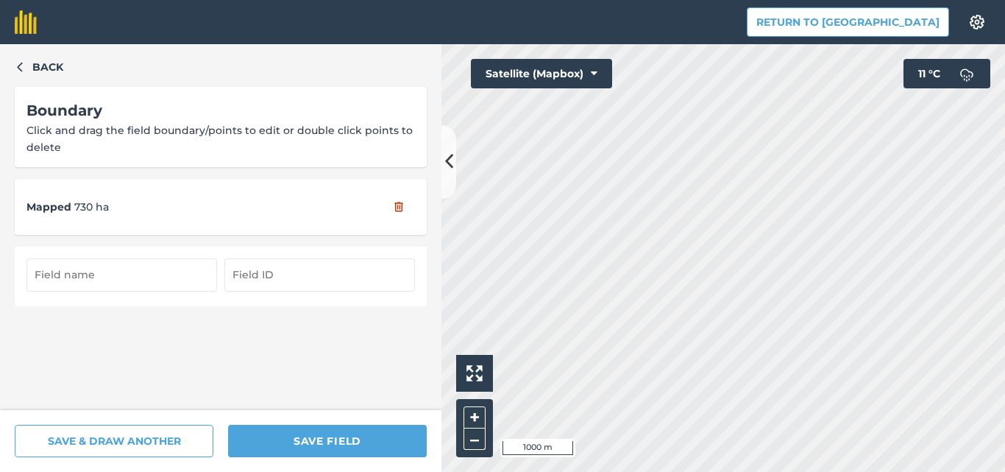
click at [120, 282] on input "text" at bounding box center [121, 274] width 191 height 32
type input "Токарів 2"
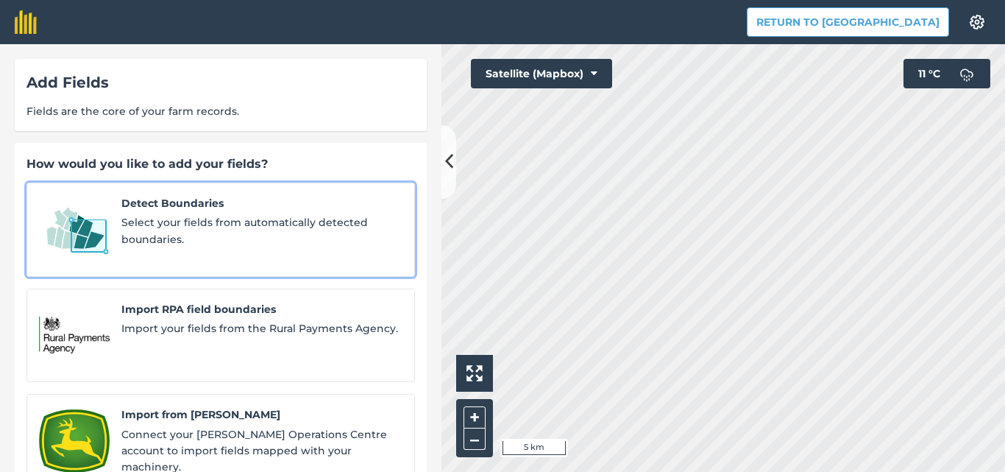
click at [154, 202] on span "Detect Boundaries" at bounding box center [261, 203] width 281 height 16
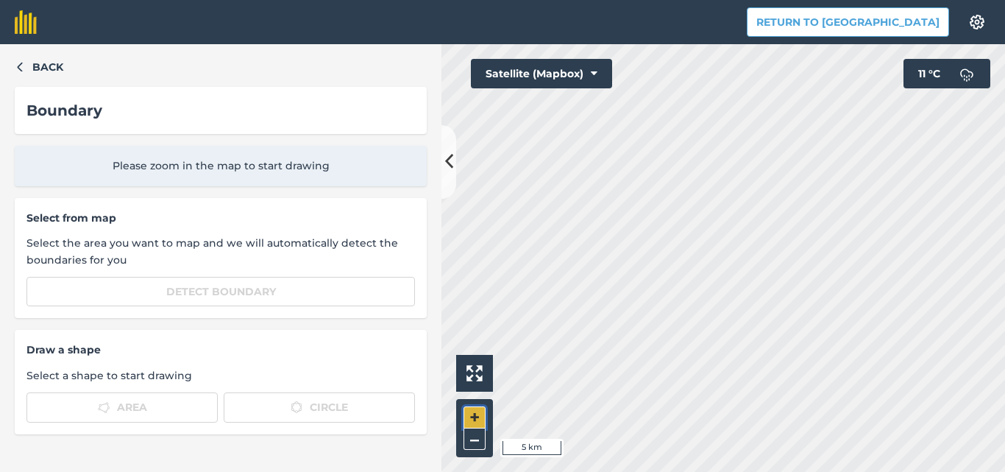
click at [476, 413] on button "+" at bounding box center [475, 417] width 22 height 22
click at [472, 419] on button "+" at bounding box center [475, 417] width 22 height 22
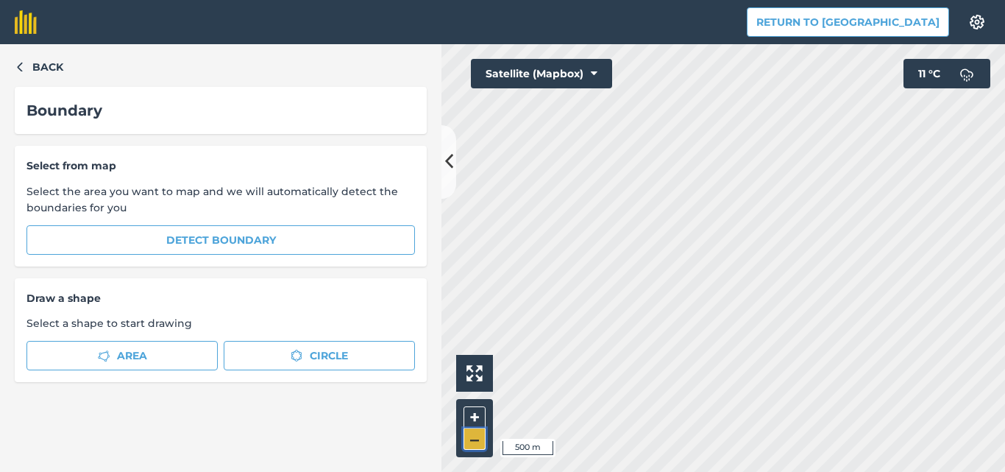
click at [475, 442] on button "–" at bounding box center [475, 438] width 22 height 21
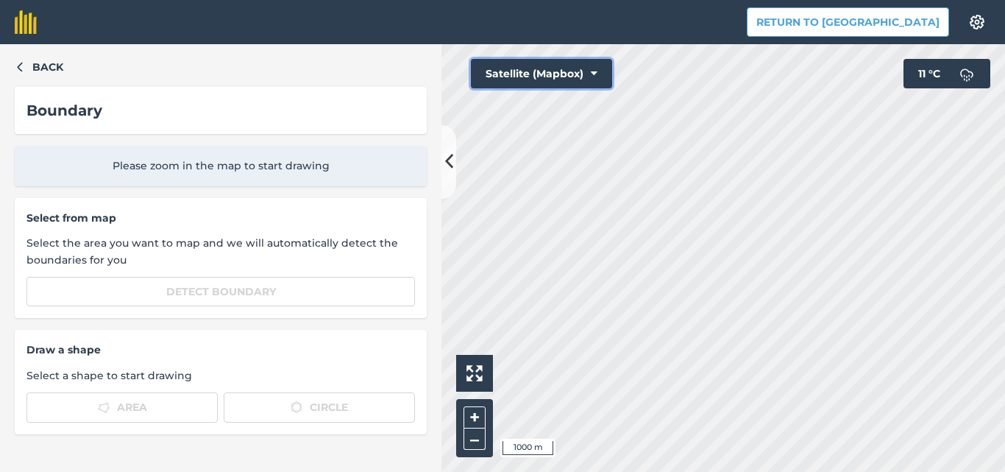
click at [572, 73] on button "Satellite (Mapbox)" at bounding box center [541, 73] width 141 height 29
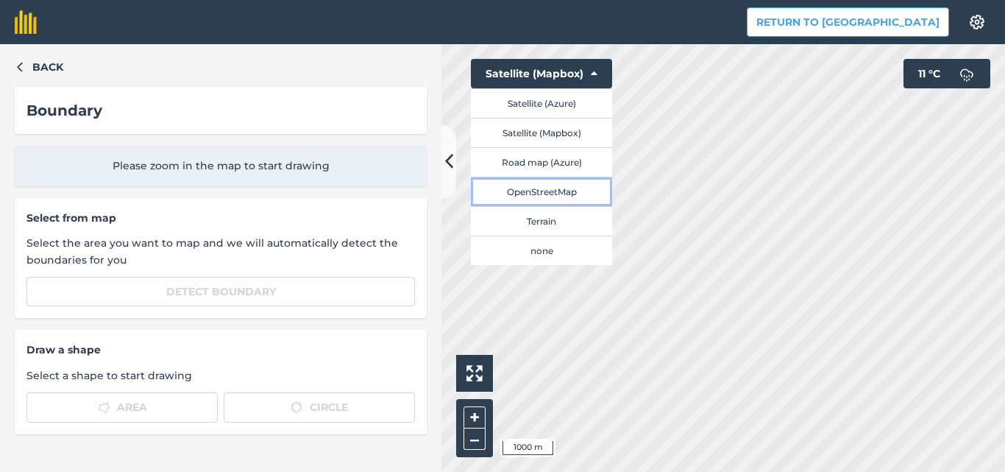
click at [555, 196] on button "OpenStreetMap" at bounding box center [541, 191] width 141 height 29
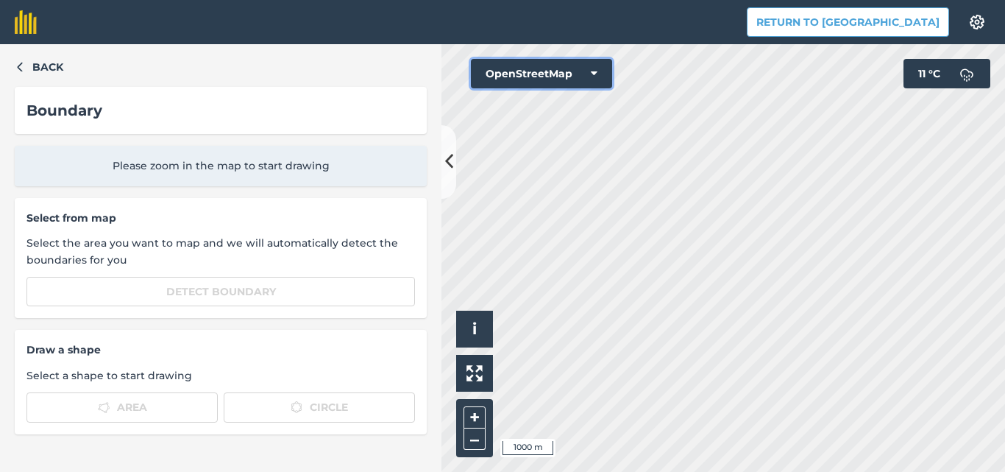
click at [601, 73] on button "OpenStreetMap" at bounding box center [541, 73] width 141 height 29
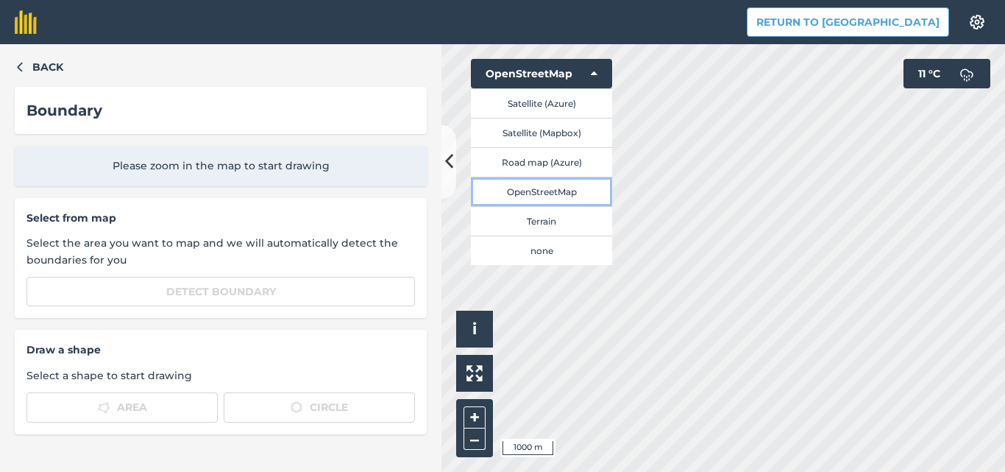
click at [536, 185] on button "OpenStreetMap" at bounding box center [541, 191] width 141 height 29
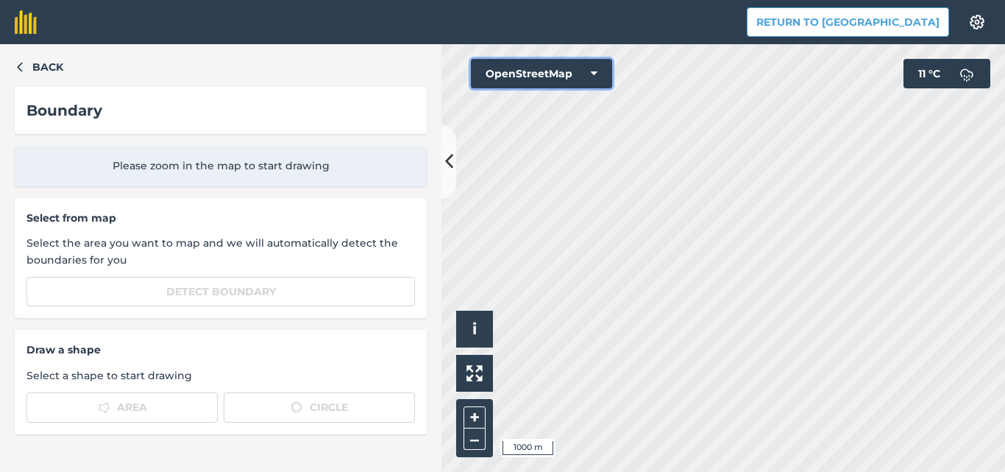
click at [592, 71] on icon at bounding box center [594, 73] width 7 height 15
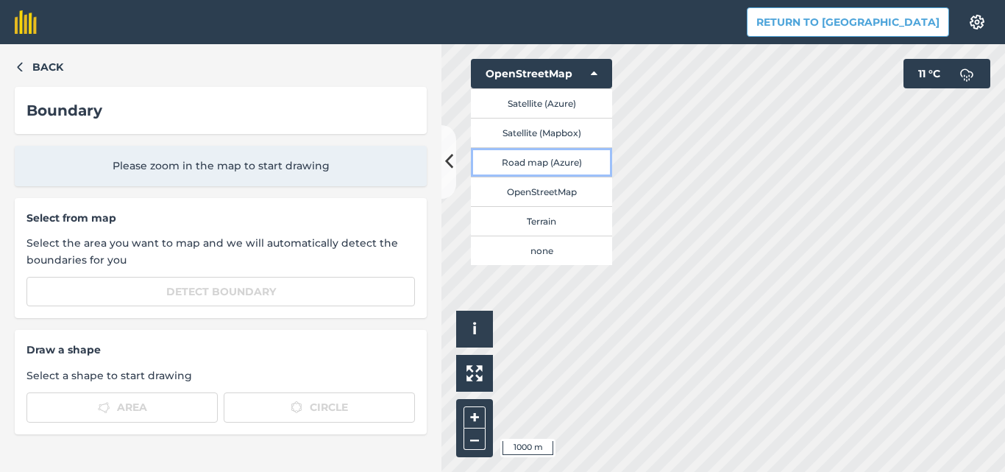
click at [545, 159] on button "Road map (Azure)" at bounding box center [541, 161] width 141 height 29
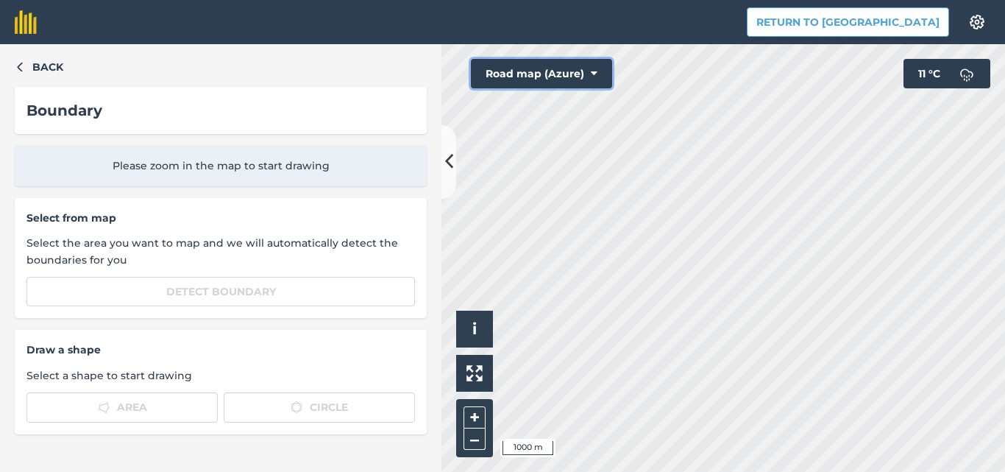
click at [594, 74] on icon at bounding box center [594, 73] width 7 height 15
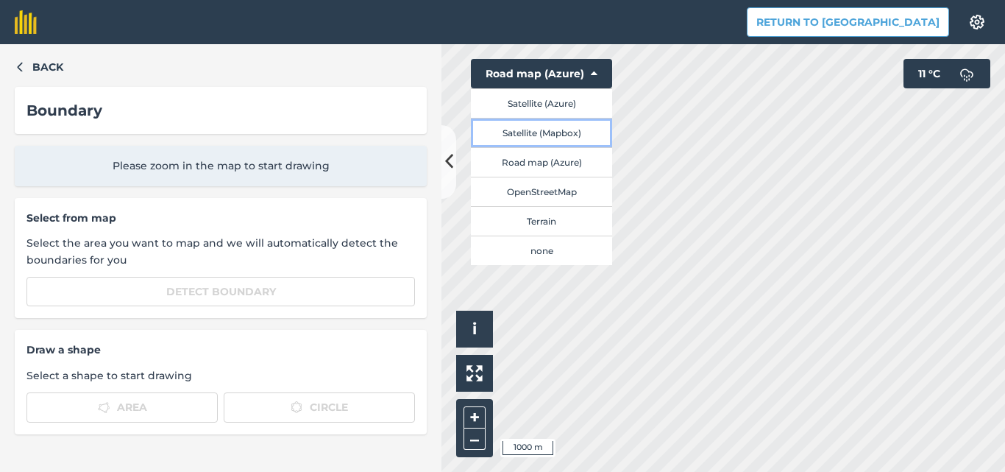
click at [542, 137] on button "Satellite (Mapbox)" at bounding box center [541, 132] width 141 height 29
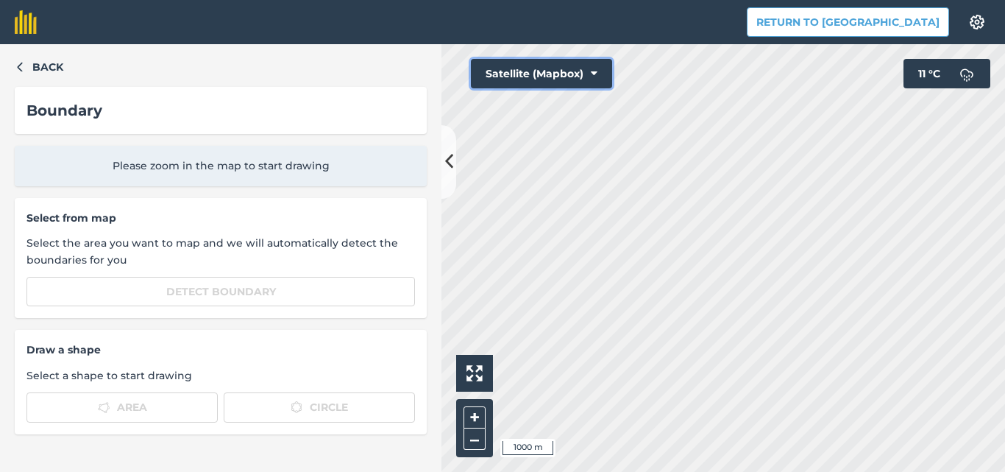
click at [594, 72] on icon at bounding box center [594, 73] width 7 height 15
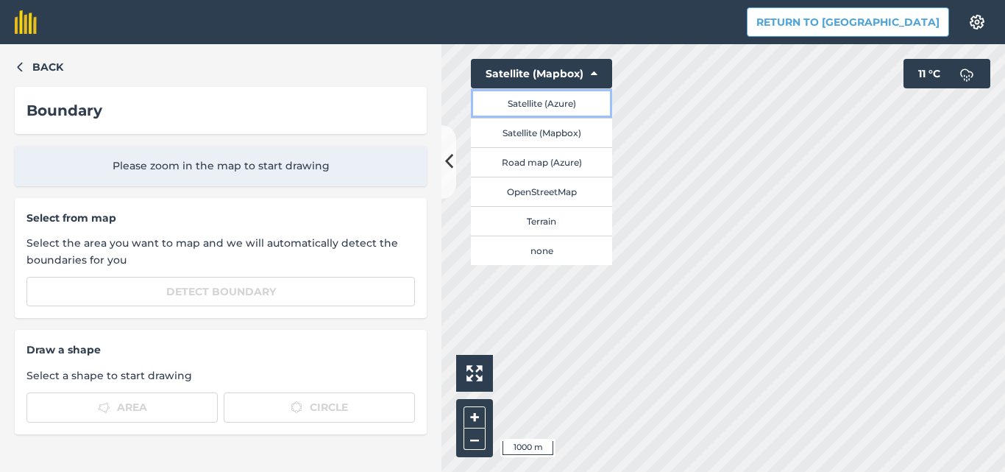
click at [548, 102] on button "Satellite (Azure)" at bounding box center [541, 102] width 141 height 29
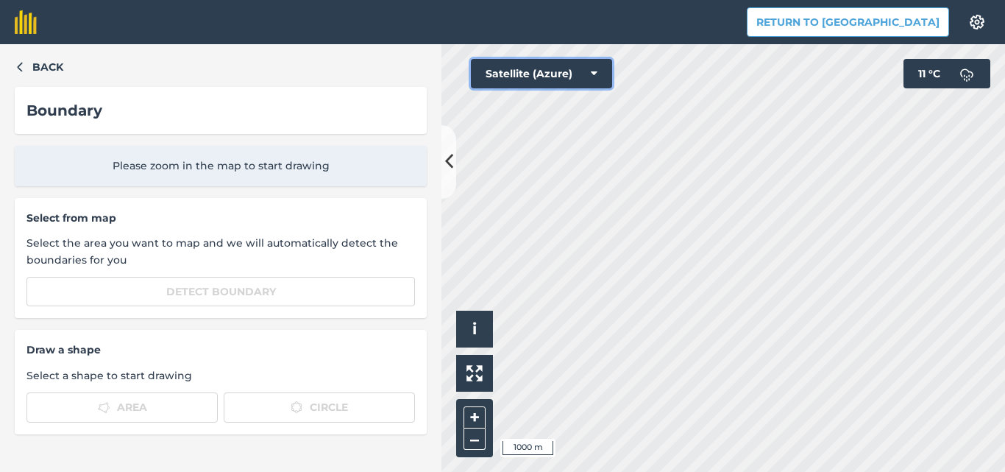
click at [592, 70] on icon at bounding box center [594, 73] width 7 height 15
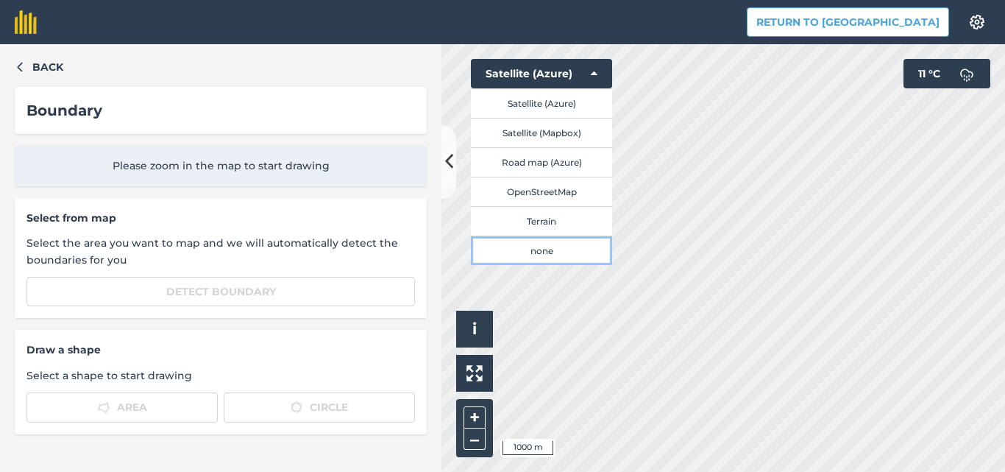
click at [542, 251] on button "none" at bounding box center [541, 249] width 141 height 29
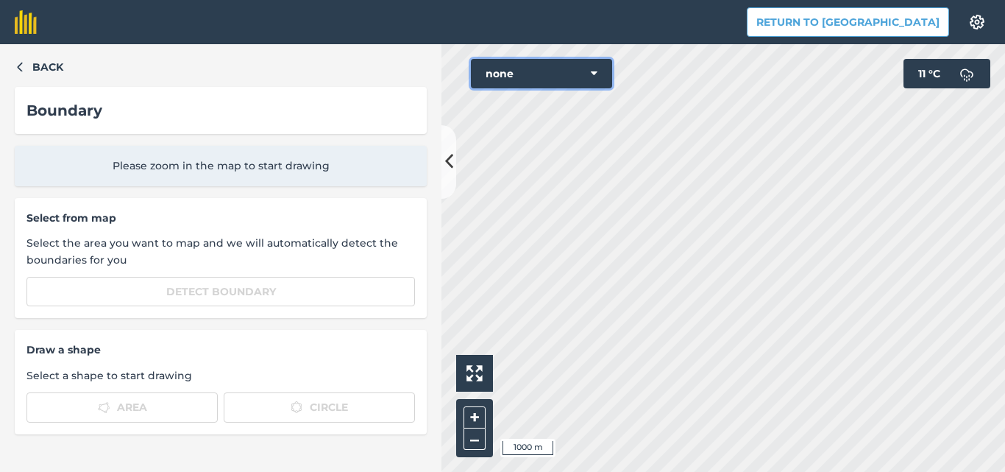
click at [600, 74] on button "none" at bounding box center [541, 73] width 141 height 29
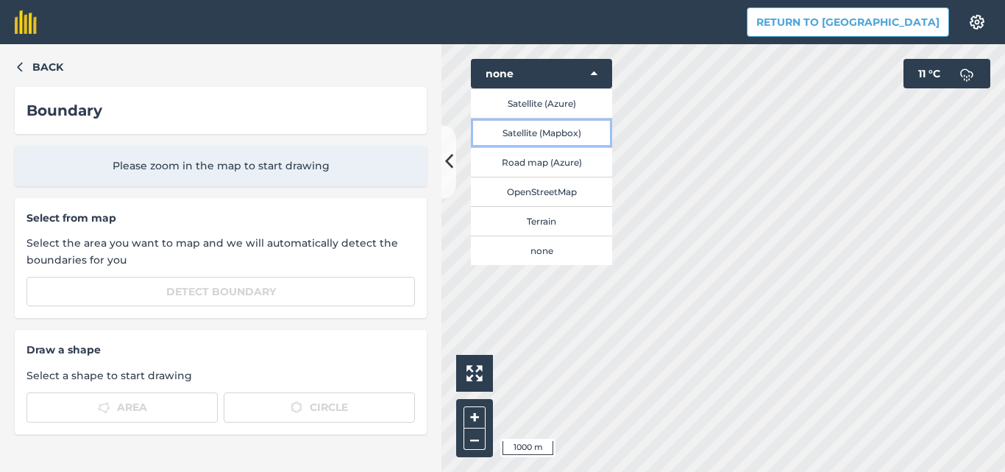
click at [554, 136] on button "Satellite (Mapbox)" at bounding box center [541, 132] width 141 height 29
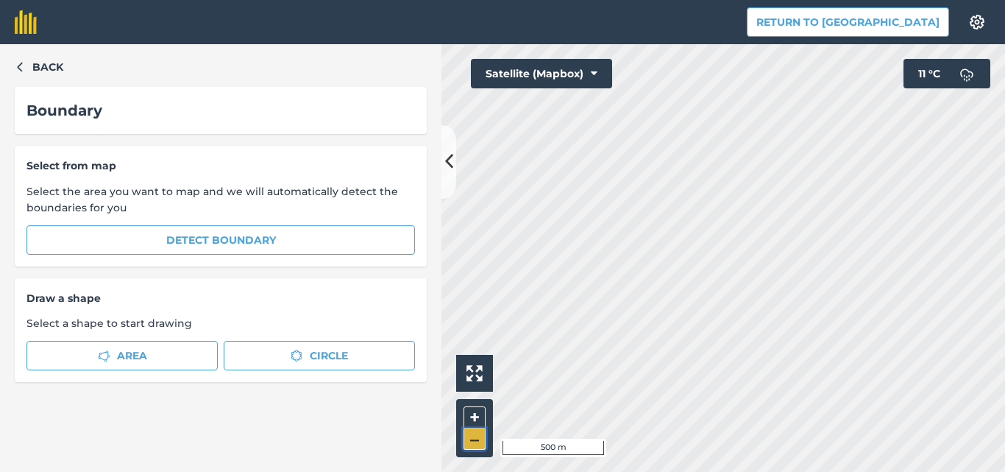
click at [475, 439] on button "–" at bounding box center [475, 438] width 22 height 21
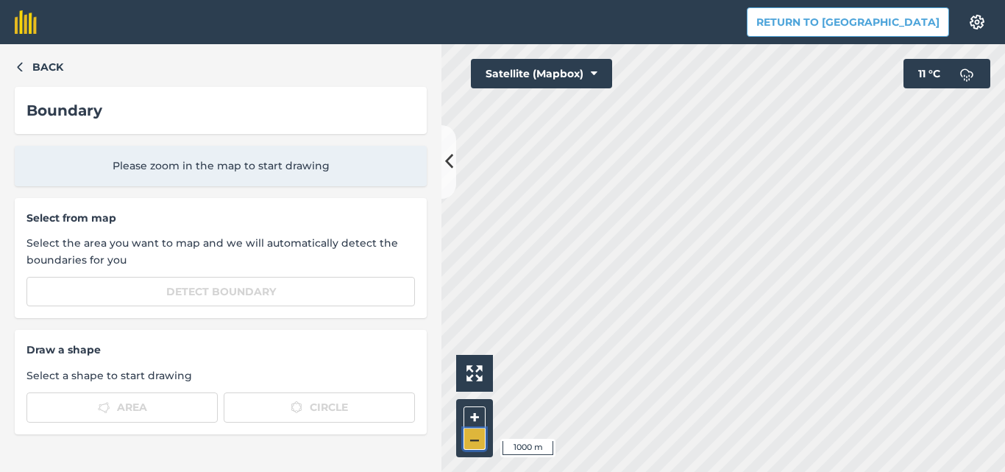
click at [475, 439] on button "–" at bounding box center [475, 438] width 22 height 21
click at [480, 410] on button "+" at bounding box center [475, 417] width 22 height 22
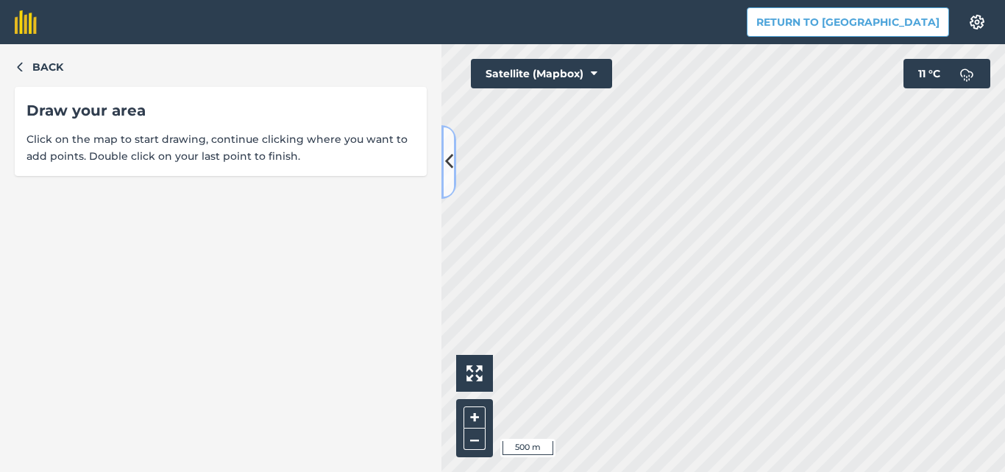
click at [449, 162] on icon at bounding box center [449, 162] width 8 height 26
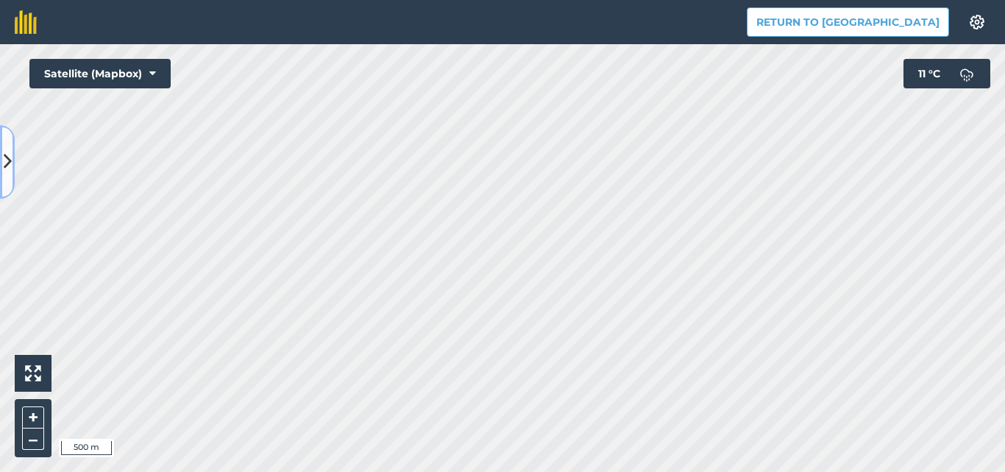
click at [7, 172] on icon at bounding box center [8, 162] width 8 height 26
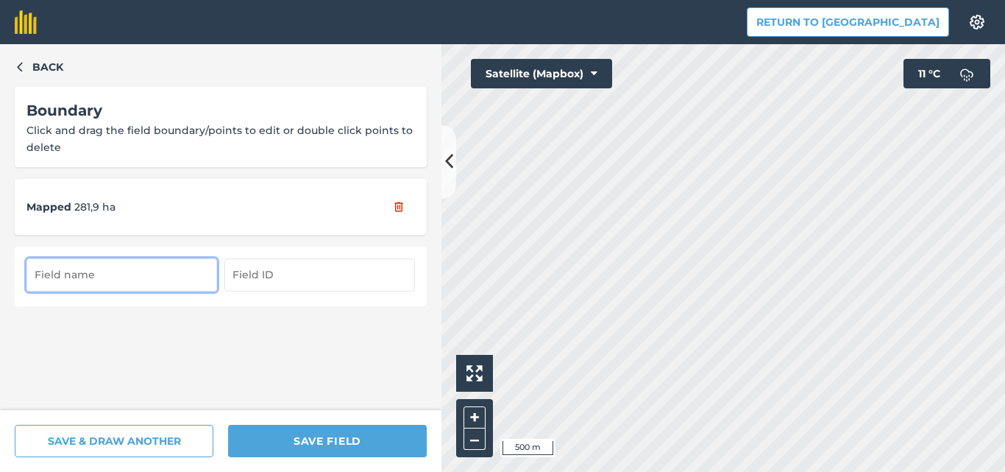
click at [100, 273] on input "text" at bounding box center [121, 274] width 191 height 32
type input "Токарів 3"
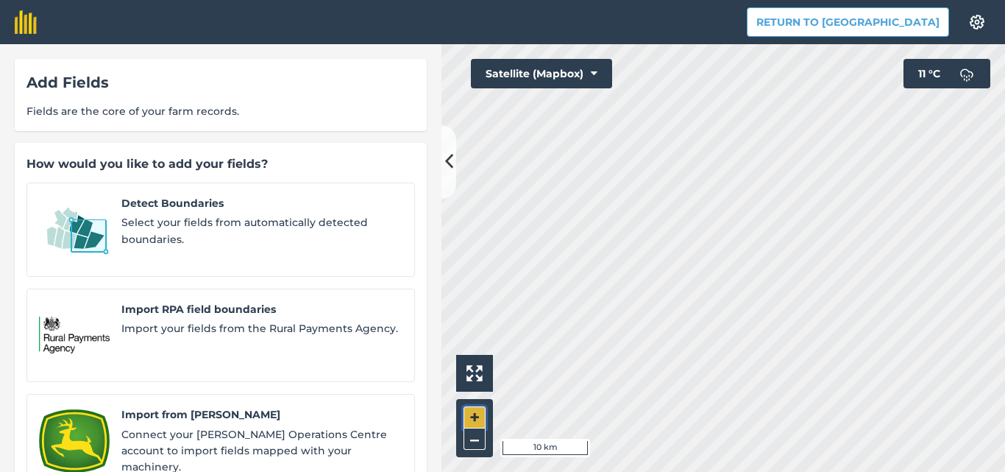
click at [469, 422] on button "+" at bounding box center [475, 417] width 22 height 22
click at [479, 411] on button "+" at bounding box center [475, 417] width 22 height 22
click at [480, 411] on button "+" at bounding box center [475, 417] width 22 height 22
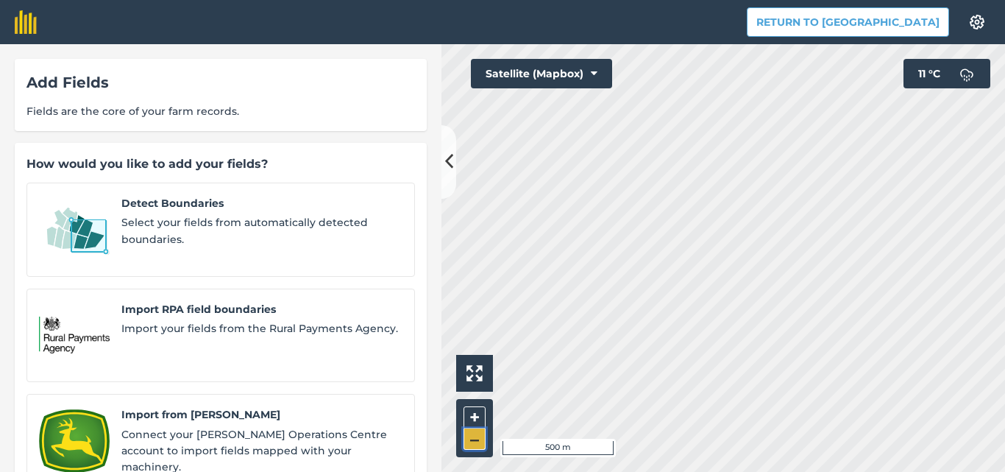
click at [472, 440] on button "–" at bounding box center [475, 438] width 22 height 21
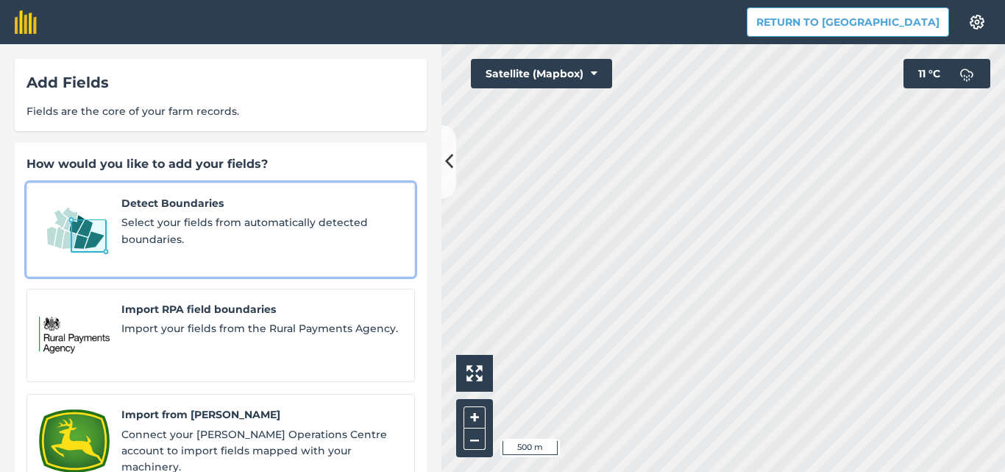
click at [177, 226] on span "Select your fields from automatically detected boundaries." at bounding box center [261, 230] width 281 height 33
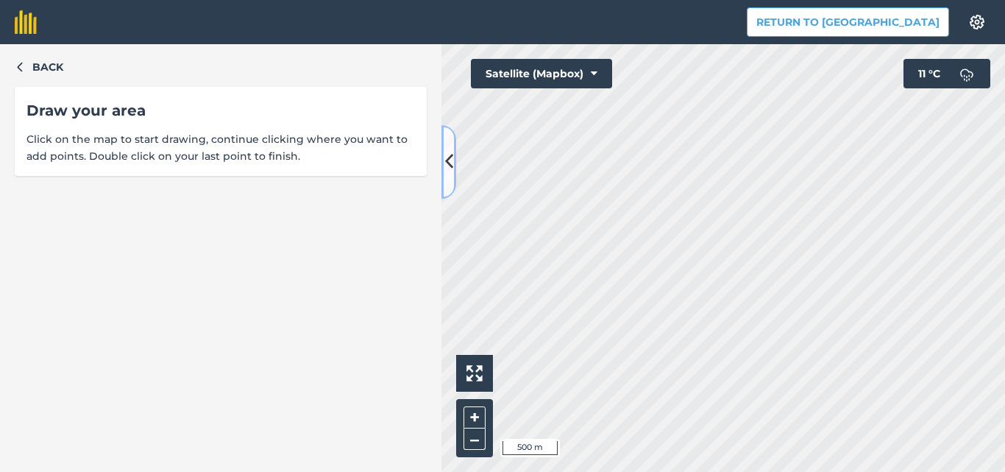
click at [450, 174] on icon at bounding box center [449, 162] width 8 height 26
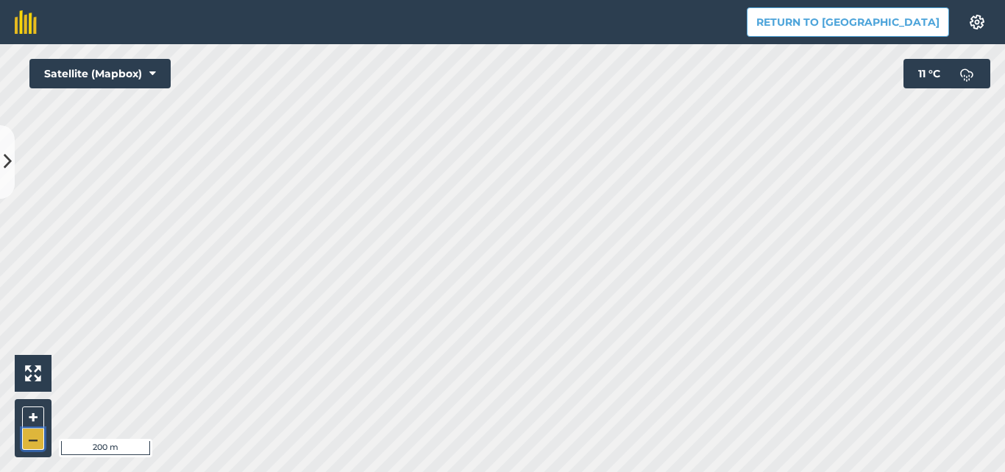
click at [35, 447] on button "–" at bounding box center [33, 438] width 22 height 21
click at [30, 444] on button "–" at bounding box center [33, 438] width 22 height 21
click at [8, 182] on button at bounding box center [7, 162] width 15 height 74
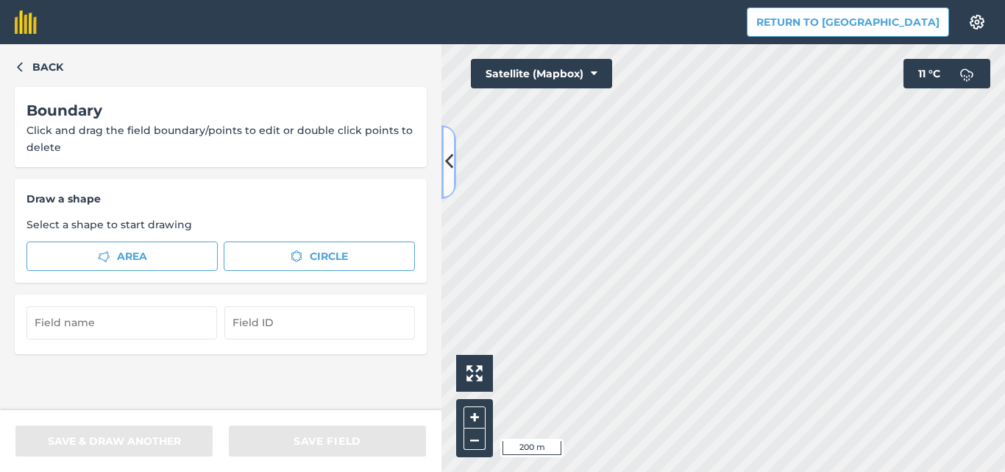
click at [448, 173] on icon at bounding box center [449, 162] width 8 height 26
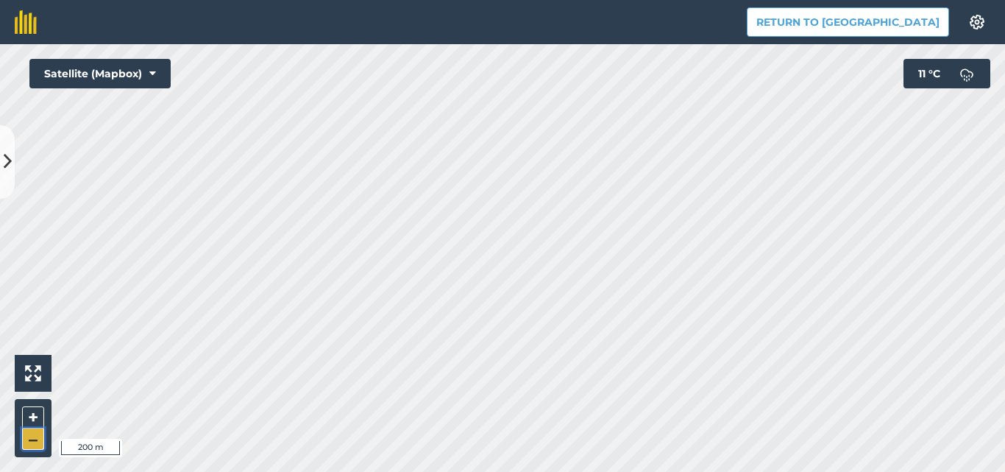
click at [30, 436] on button "–" at bounding box center [33, 438] width 22 height 21
click at [5, 188] on button at bounding box center [7, 162] width 15 height 74
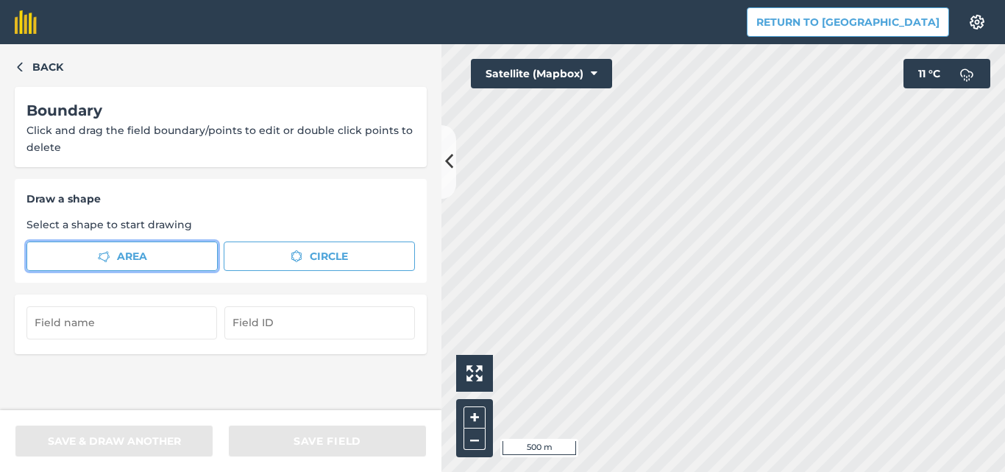
click at [98, 250] on button "Area" at bounding box center [121, 255] width 191 height 29
click at [451, 160] on icon at bounding box center [449, 162] width 8 height 26
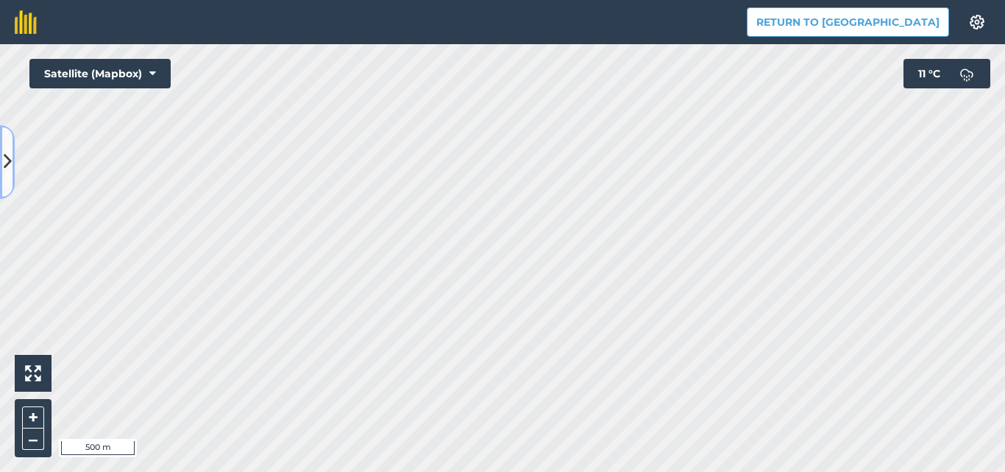
click at [10, 167] on icon at bounding box center [8, 162] width 8 height 26
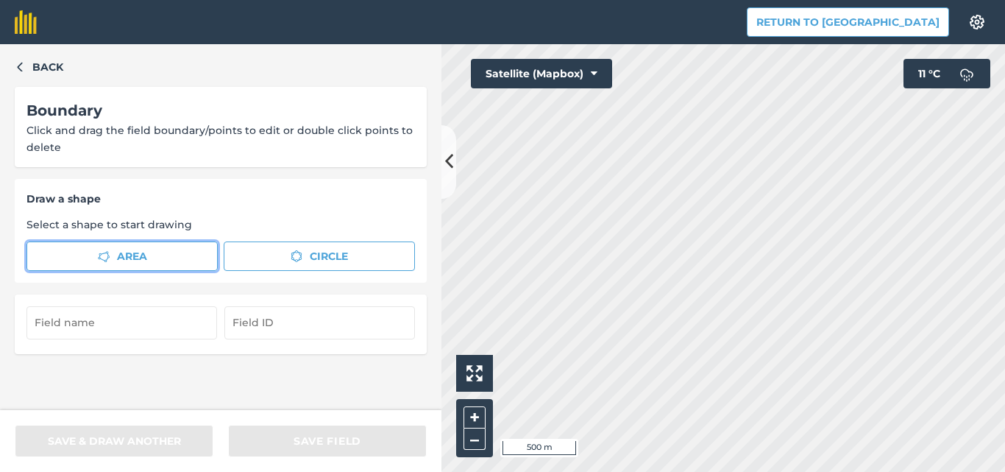
click at [189, 251] on button "Area" at bounding box center [121, 255] width 191 height 29
click at [152, 255] on button "Area" at bounding box center [121, 255] width 191 height 29
click at [446, 171] on icon at bounding box center [449, 162] width 8 height 26
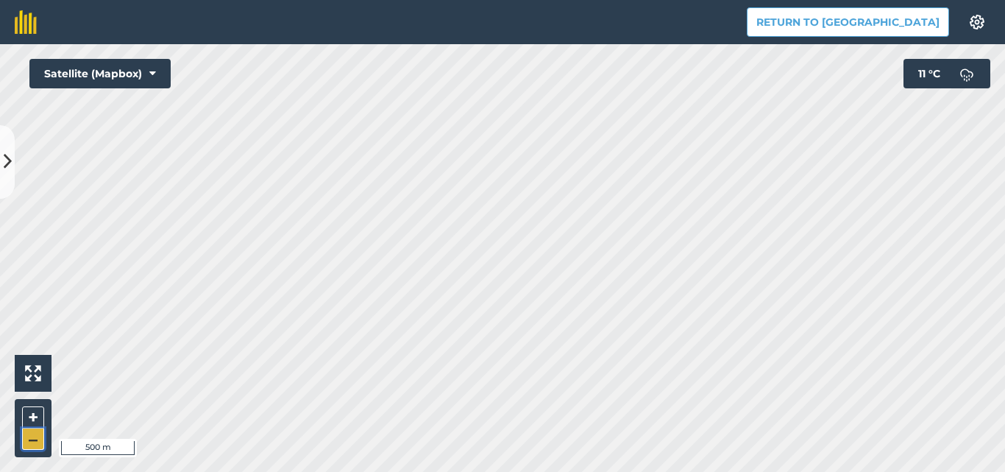
click at [33, 440] on button "–" at bounding box center [33, 438] width 22 height 21
click at [10, 149] on button at bounding box center [7, 162] width 15 height 74
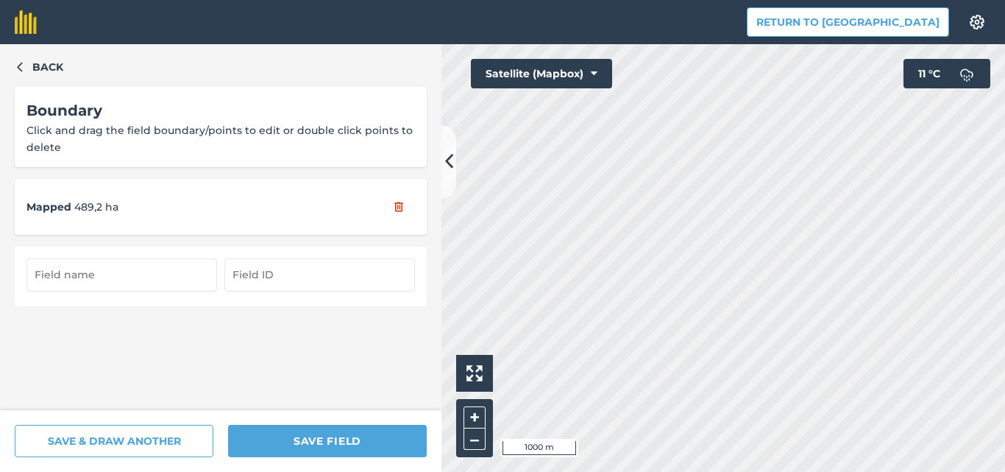
click at [64, 273] on input "text" at bounding box center [121, 274] width 191 height 32
type input "Токарів 4"
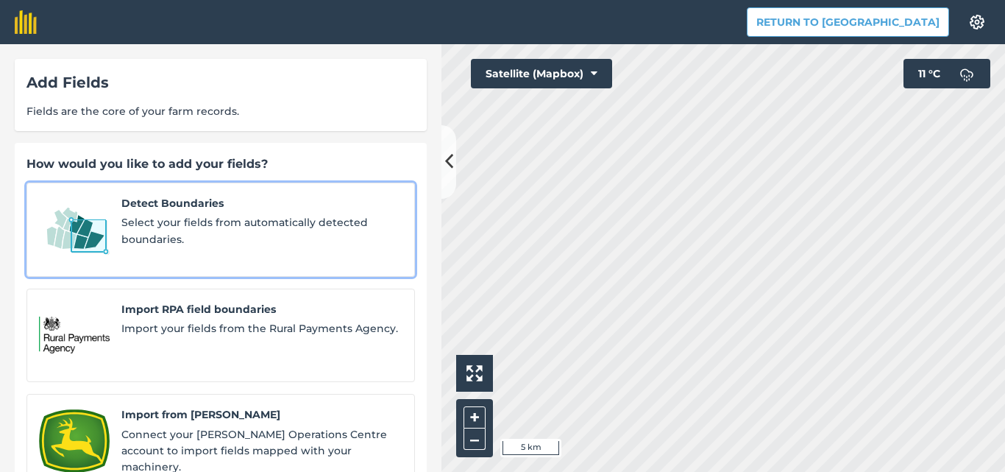
click at [179, 227] on span "Select your fields from automatically detected boundaries." at bounding box center [261, 230] width 281 height 33
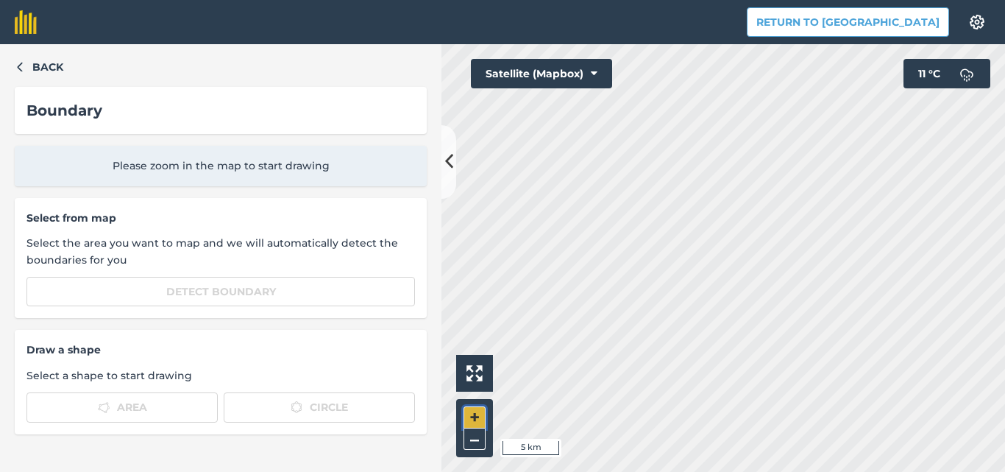
click at [478, 421] on button "+" at bounding box center [475, 417] width 22 height 22
click at [475, 414] on button "+" at bounding box center [475, 417] width 22 height 22
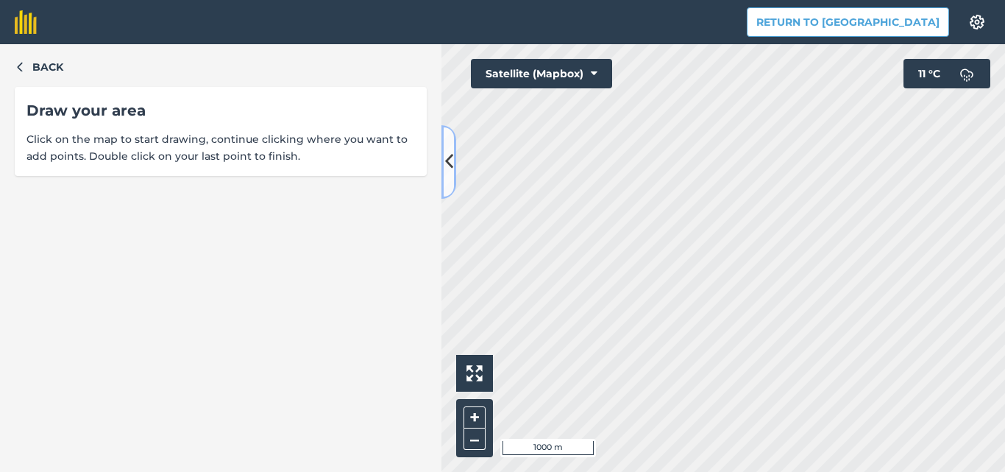
click at [450, 173] on icon at bounding box center [449, 162] width 8 height 26
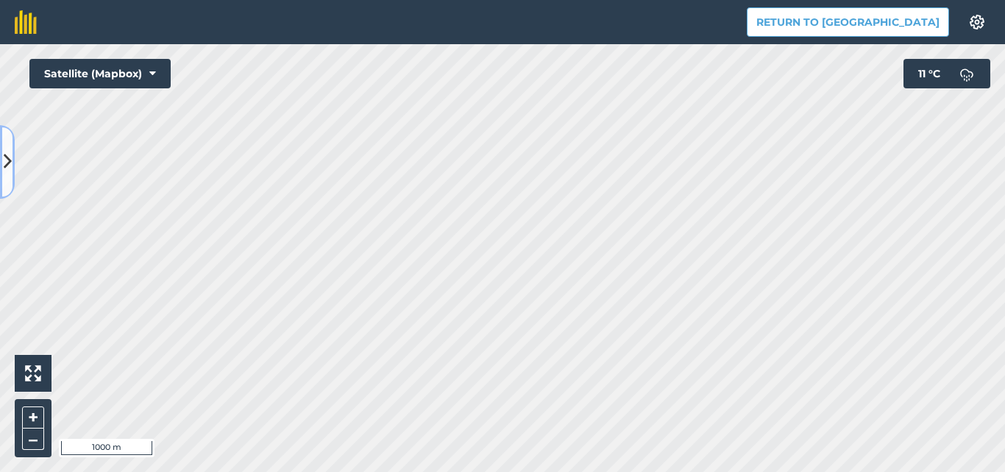
click at [4, 163] on icon at bounding box center [8, 162] width 8 height 26
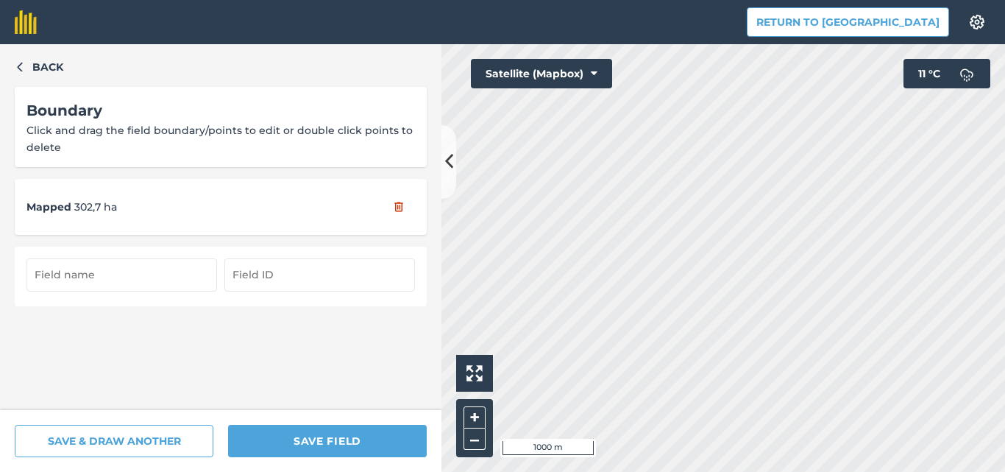
click at [73, 276] on input "text" at bounding box center [121, 274] width 191 height 32
type input "Токарів 6"
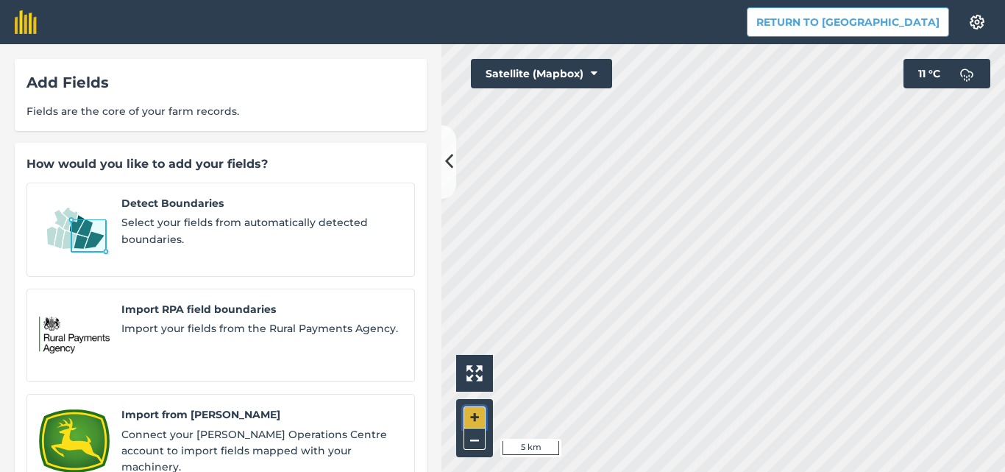
click at [475, 421] on button "+" at bounding box center [475, 417] width 22 height 22
click at [482, 416] on button "+" at bounding box center [475, 417] width 22 height 22
click at [481, 416] on button "+" at bounding box center [475, 417] width 22 height 22
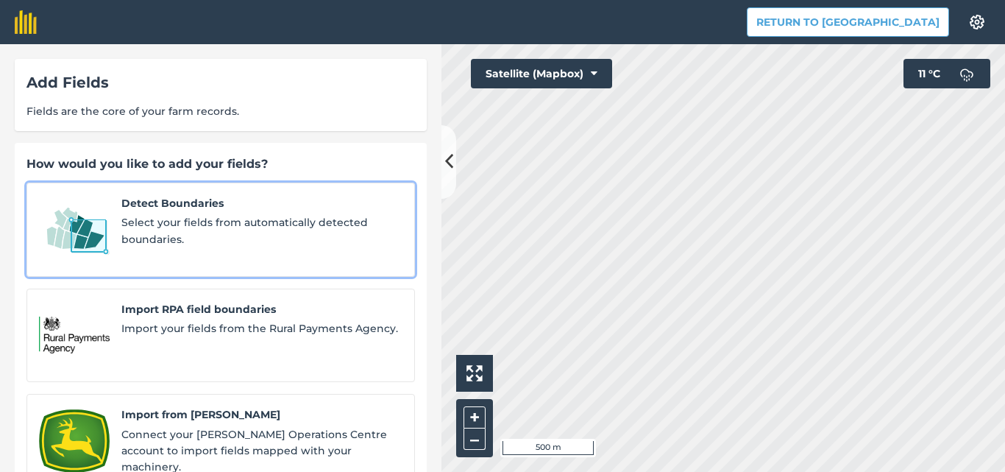
click at [184, 206] on span "Detect Boundaries" at bounding box center [261, 203] width 281 height 16
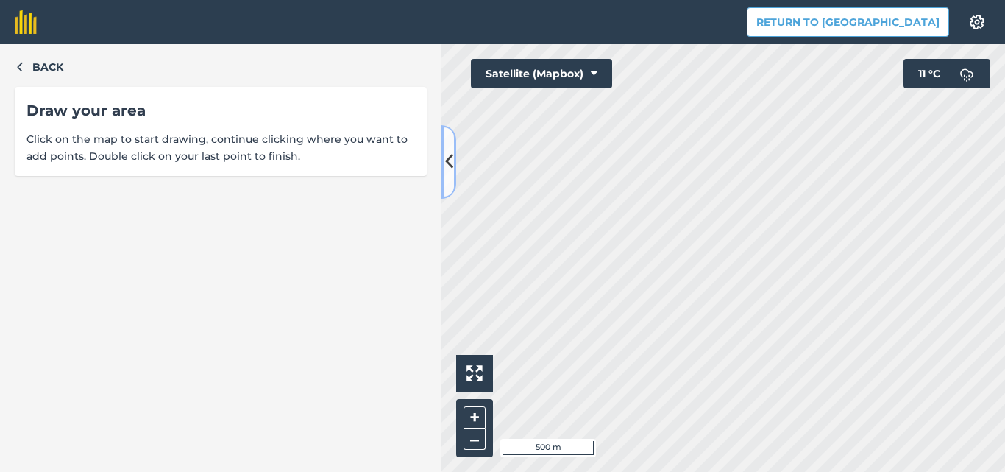
click at [452, 163] on icon at bounding box center [449, 162] width 8 height 26
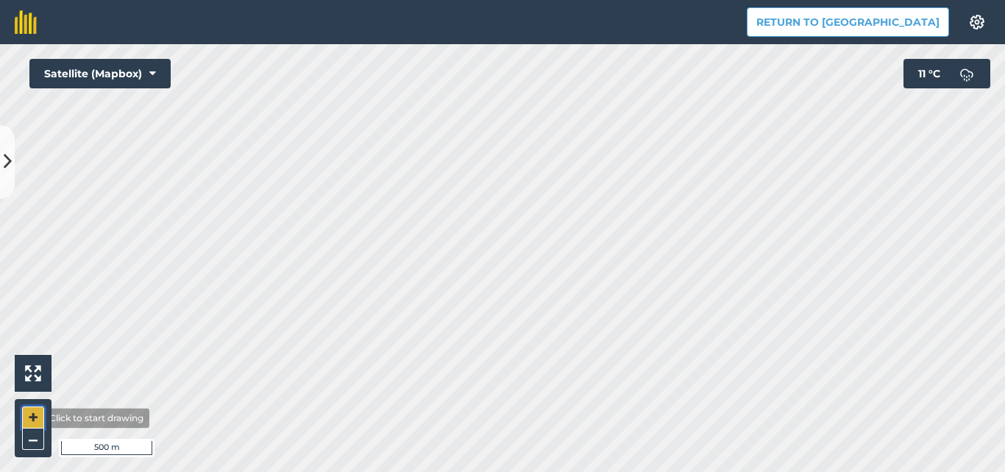
click at [32, 418] on button "+" at bounding box center [33, 417] width 22 height 22
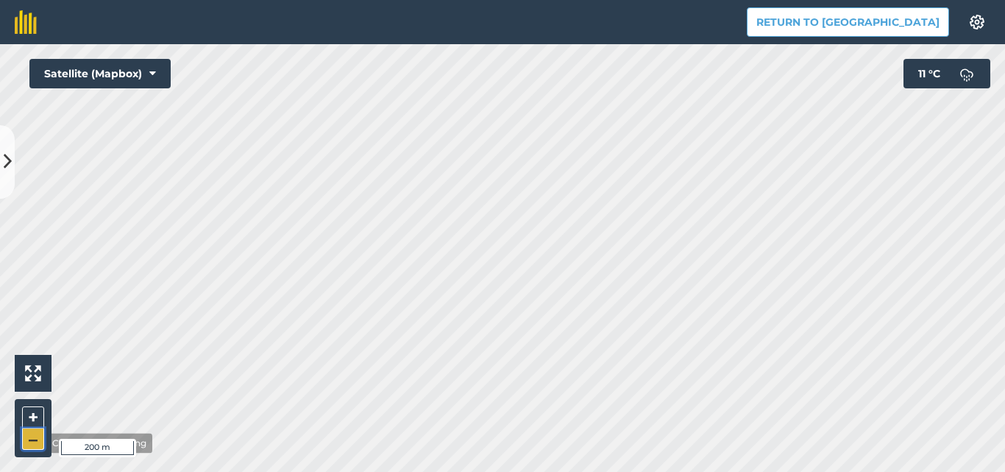
click at [35, 443] on button "–" at bounding box center [33, 438] width 22 height 21
click at [1, 162] on button at bounding box center [7, 162] width 15 height 74
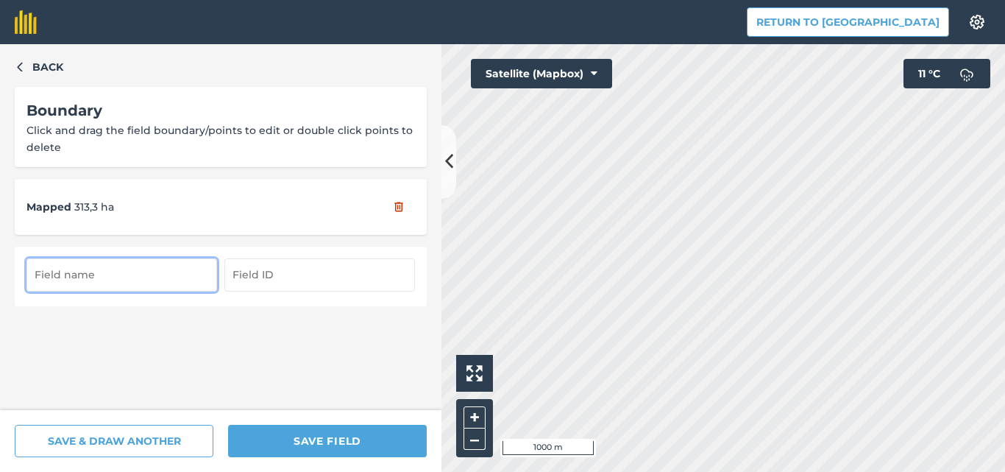
click at [102, 280] on input "text" at bounding box center [121, 274] width 191 height 32
type input "токарів 7"
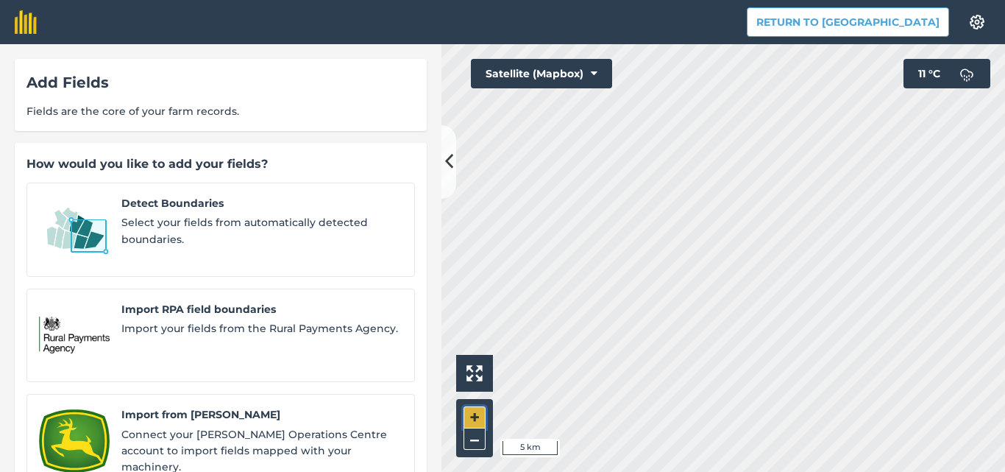
click at [466, 412] on button "+" at bounding box center [475, 417] width 22 height 22
click at [467, 412] on button "+" at bounding box center [475, 417] width 22 height 22
click at [447, 162] on icon at bounding box center [449, 162] width 8 height 26
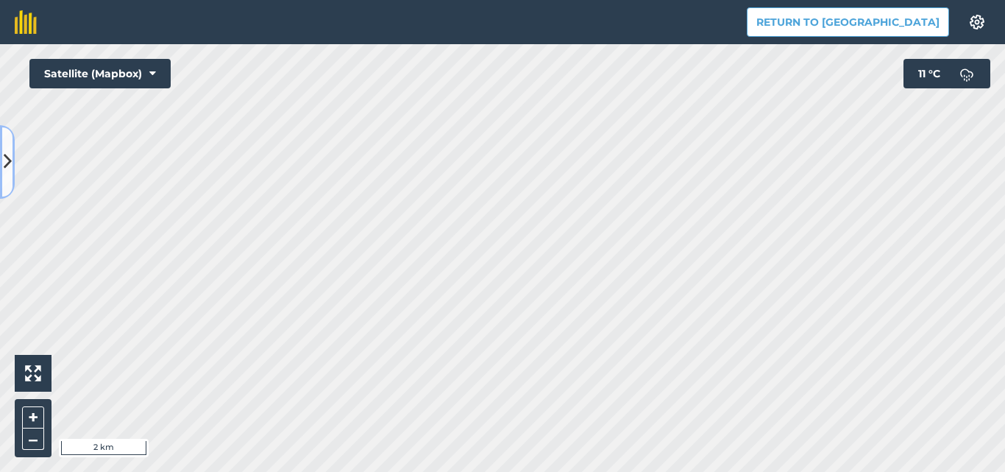
click at [7, 151] on icon at bounding box center [8, 162] width 8 height 26
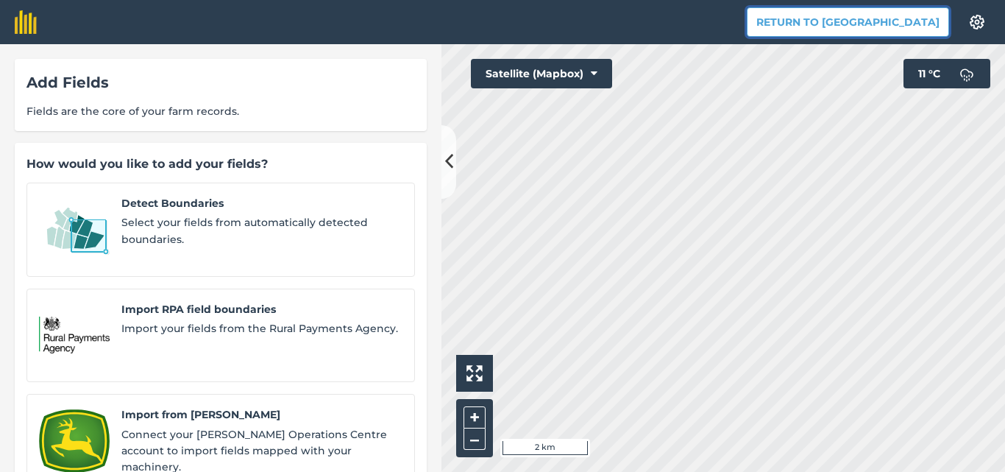
click at [868, 24] on button "Return to [GEOGRAPHIC_DATA]" at bounding box center [848, 21] width 202 height 29
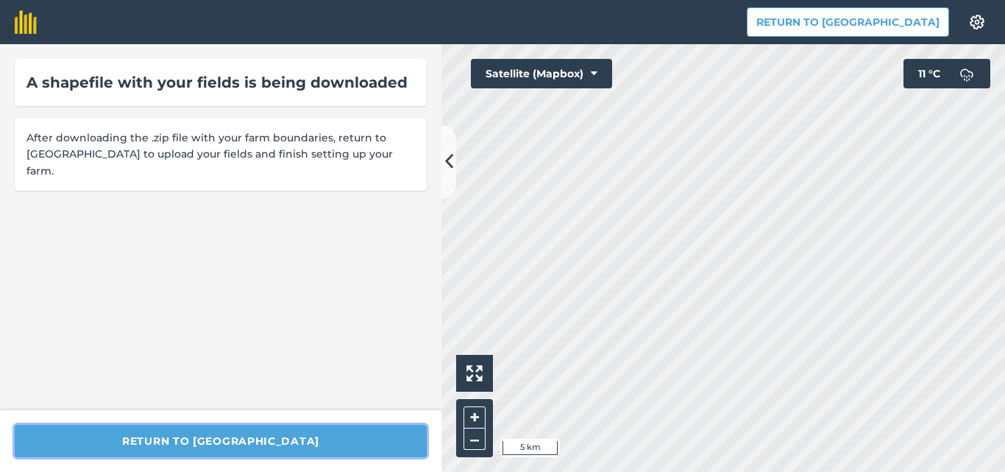
click at [319, 442] on button "Return to [GEOGRAPHIC_DATA]" at bounding box center [221, 441] width 412 height 32
click at [221, 439] on button "Return to [GEOGRAPHIC_DATA]" at bounding box center [221, 441] width 412 height 32
